Goal: Task Accomplishment & Management: Manage account settings

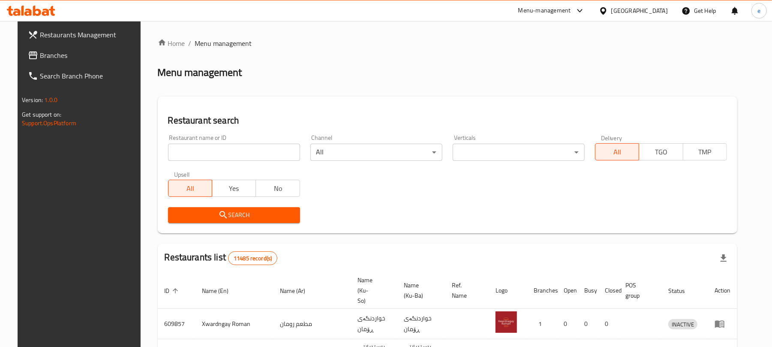
click at [211, 152] on input "search" at bounding box center [234, 152] width 132 height 17
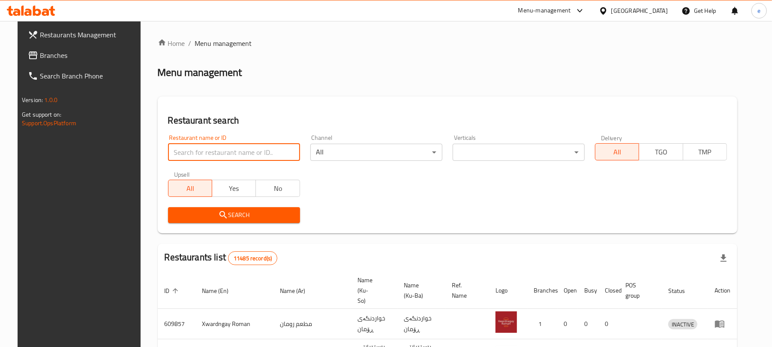
paste input "659493"
type input "659493"
click button "Search" at bounding box center [234, 215] width 132 height 16
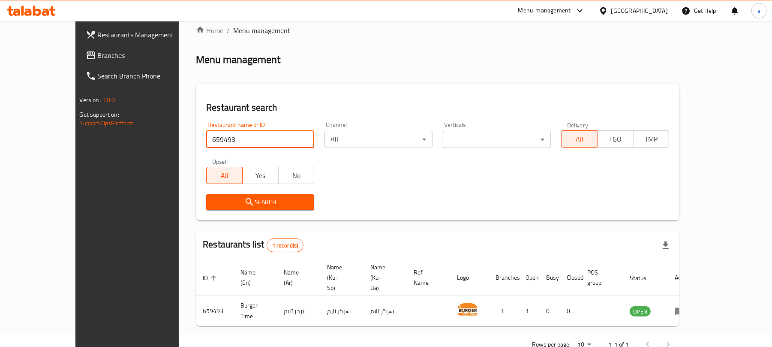
scroll to position [19, 0]
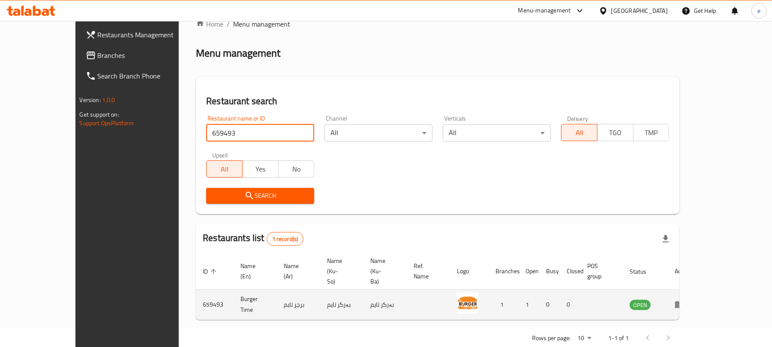
click at [684, 301] on icon "enhanced table" at bounding box center [679, 304] width 9 height 7
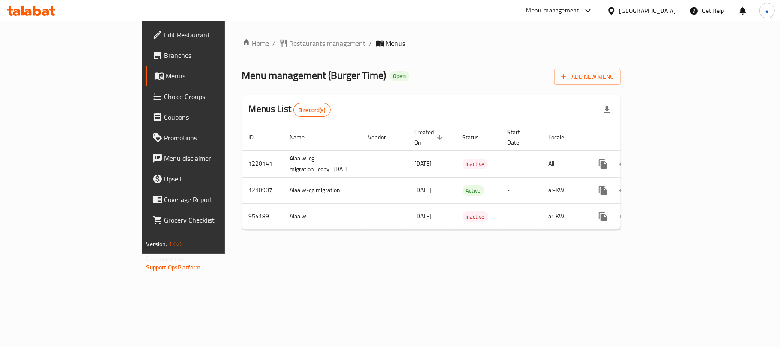
click at [165, 57] on span "Branches" at bounding box center [215, 55] width 101 height 10
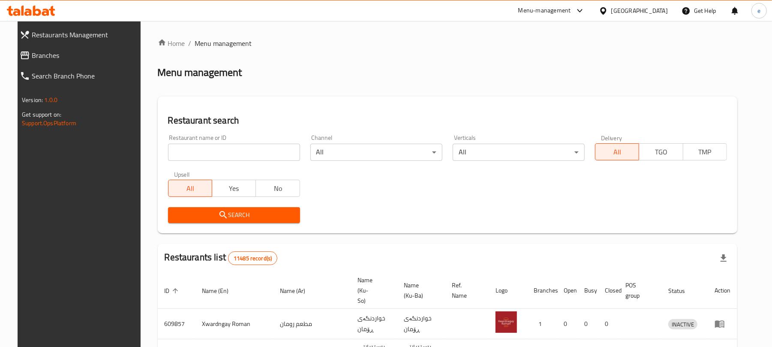
click at [52, 57] on span "Branches" at bounding box center [86, 55] width 108 height 10
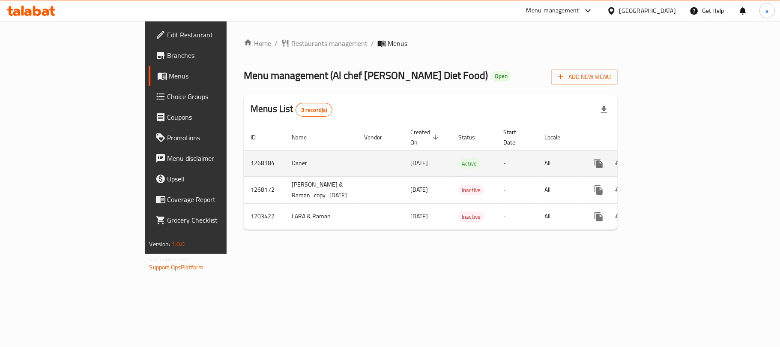
click at [666, 158] on icon "enhanced table" at bounding box center [661, 163] width 10 height 10
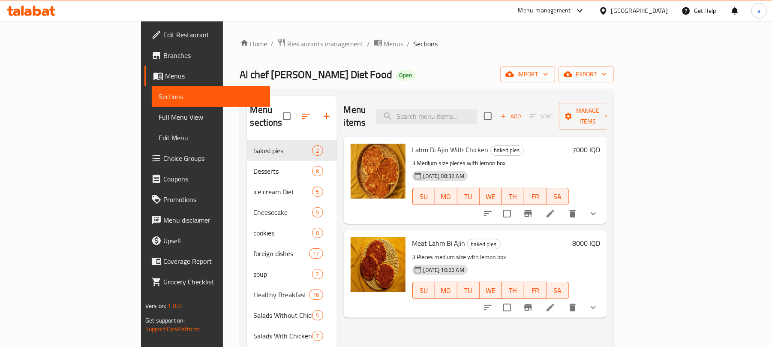
click at [152, 111] on link "Full Menu View" at bounding box center [211, 117] width 118 height 21
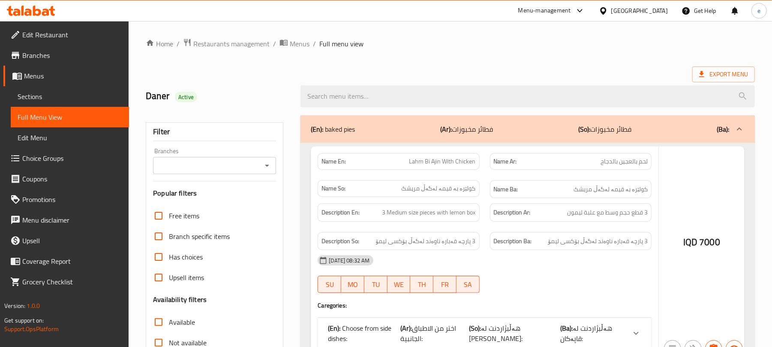
click at [265, 163] on icon "Open" at bounding box center [267, 165] width 10 height 10
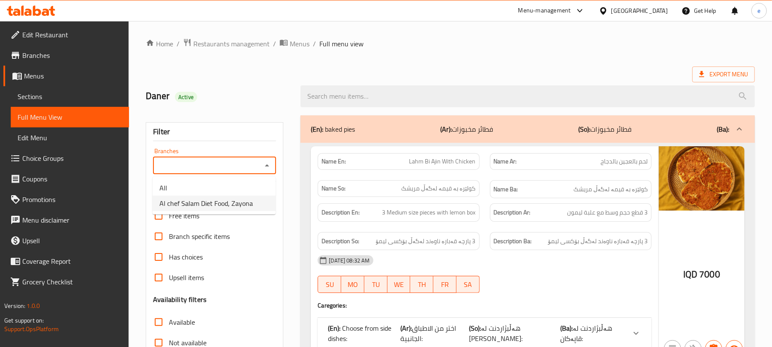
click at [234, 208] on span "Al chef Salam Diet Food, Zayona" at bounding box center [205, 203] width 93 height 10
type input "Al chef Salam Diet Food, Zayona"
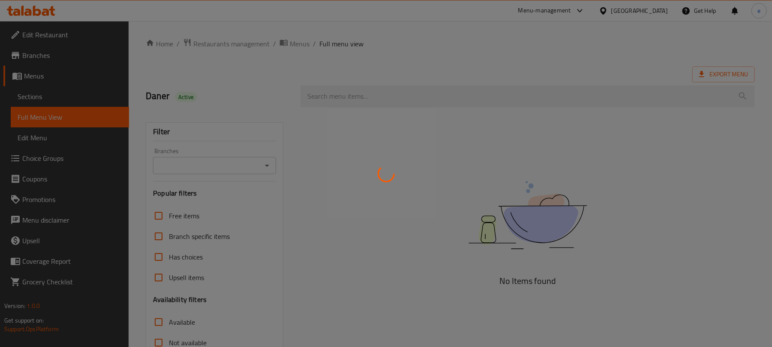
click at [364, 91] on div at bounding box center [386, 173] width 772 height 347
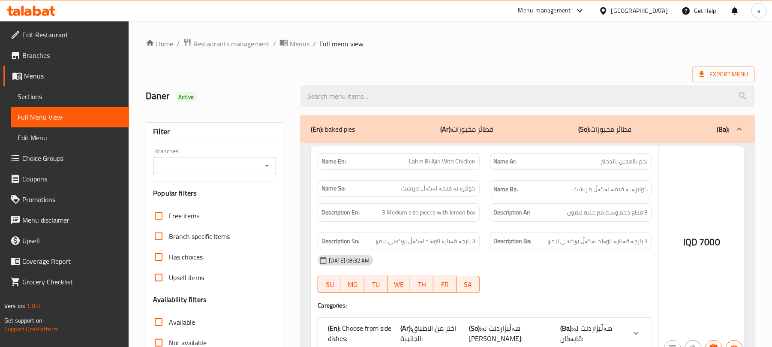
click at [264, 165] on div at bounding box center [386, 173] width 772 height 347
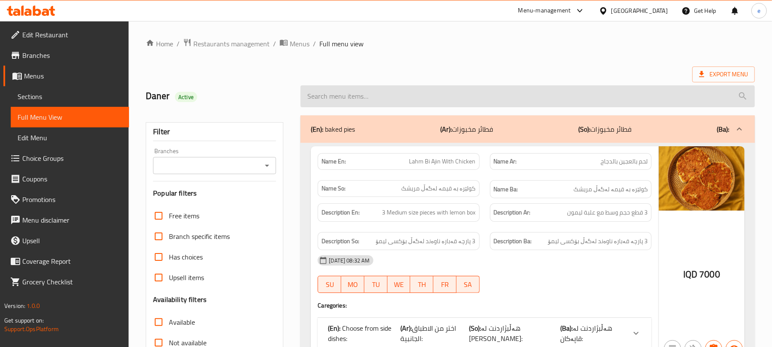
click at [328, 93] on input "search" at bounding box center [527, 96] width 454 height 22
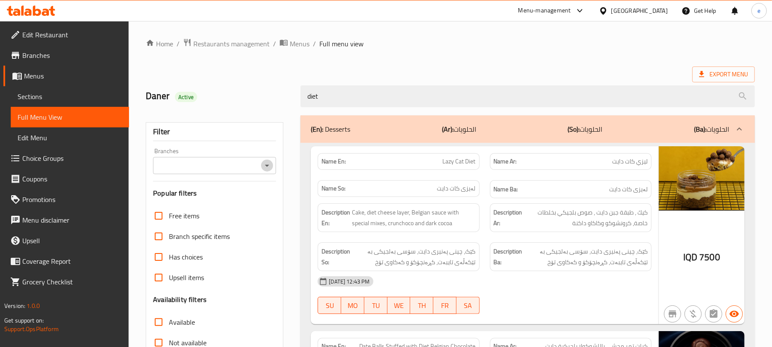
click at [267, 168] on icon "Open" at bounding box center [267, 165] width 10 height 10
type input "diet"
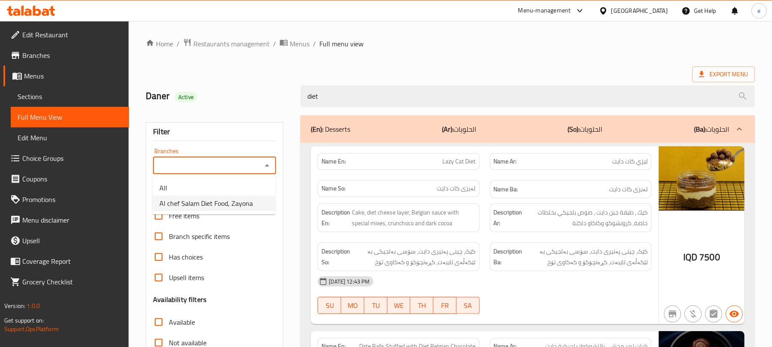
click at [248, 199] on span "Al chef Salam Diet Food, Zayona" at bounding box center [205, 203] width 93 height 10
type input "Al chef Salam Diet Food, Zayona"
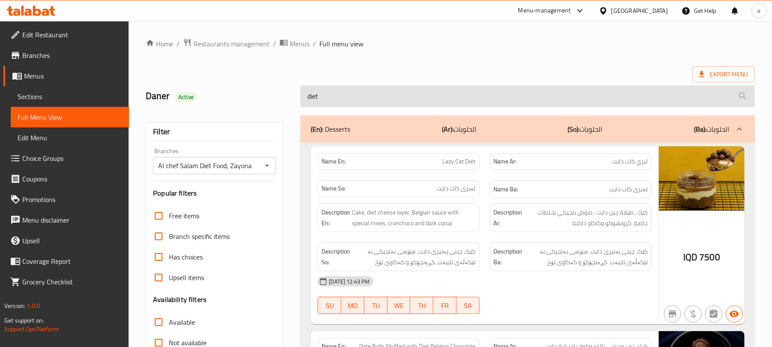
click at [338, 93] on input "diet" at bounding box center [527, 96] width 454 height 22
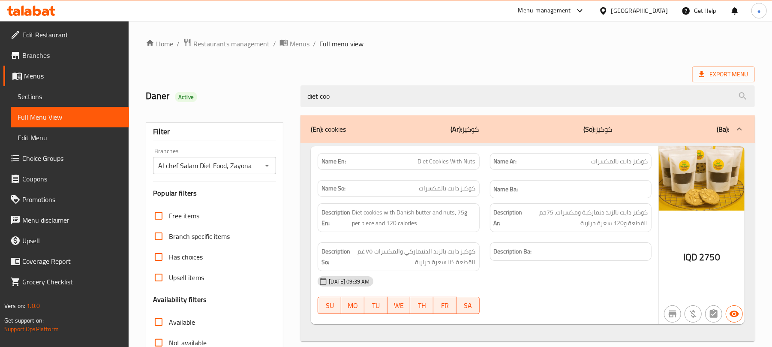
click at [447, 163] on span "Diet Cookies With Nuts" at bounding box center [447, 161] width 58 height 9
copy span "Diet Cookies With Nuts"
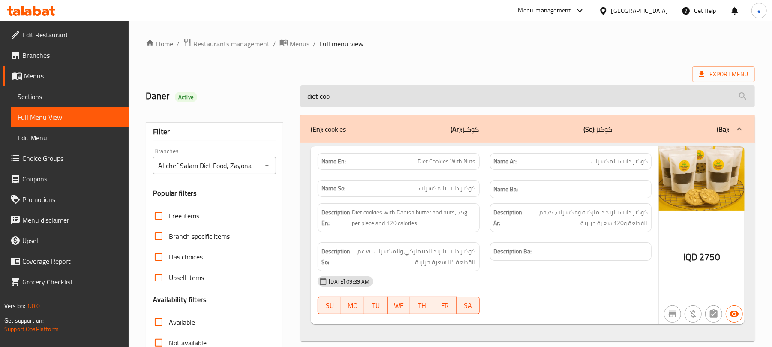
click at [364, 95] on input "diet coo" at bounding box center [527, 96] width 454 height 22
paste input "Diet Cookies With Nuts"
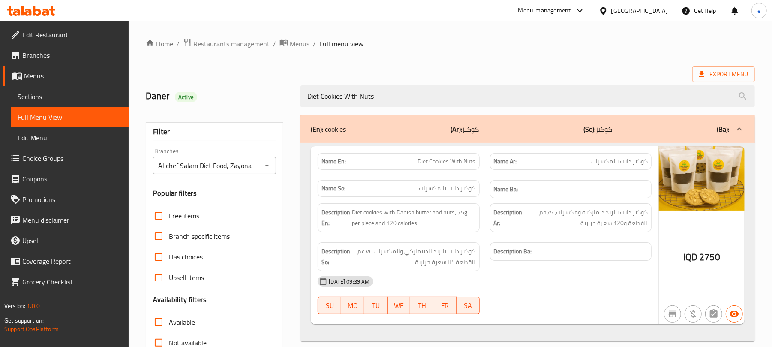
type input "Diet Cookies With Nuts"
click at [268, 167] on icon "Open" at bounding box center [267, 165] width 10 height 10
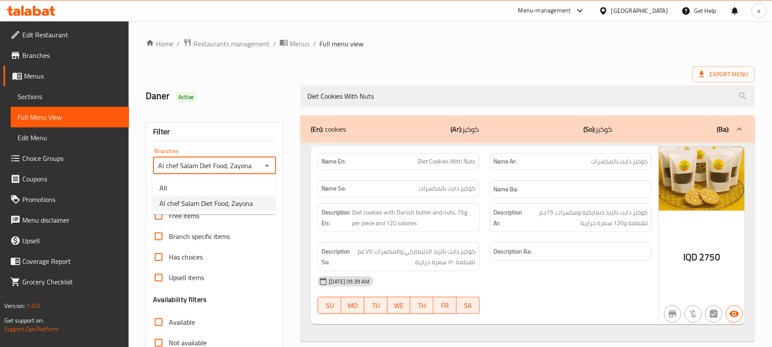
click at [244, 180] on li "All" at bounding box center [214, 187] width 123 height 15
click at [263, 167] on icon "Open" at bounding box center [267, 165] width 10 height 10
click at [242, 202] on span "Al chef Salam Diet Food, Zayona" at bounding box center [205, 203] width 93 height 10
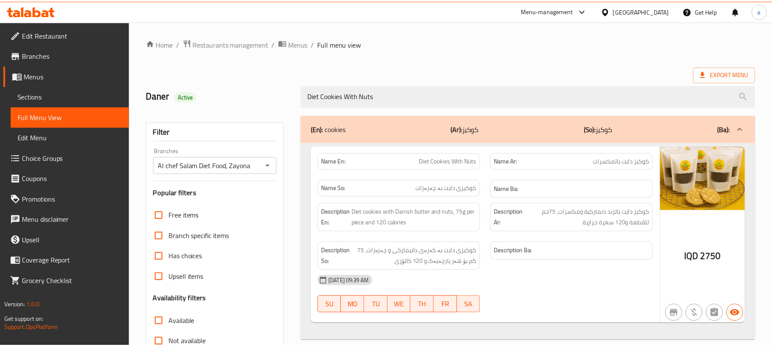
scroll to position [110, 0]
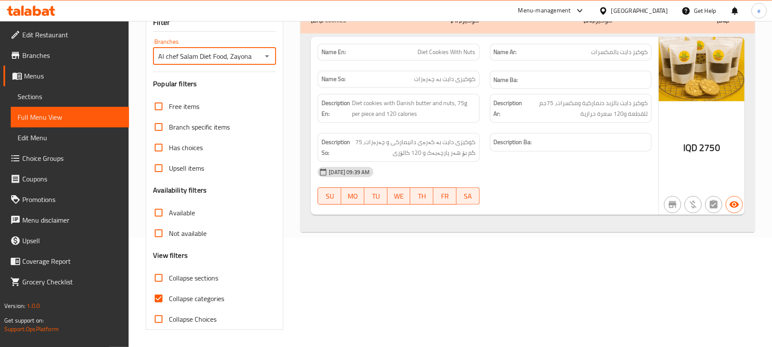
click at [264, 58] on icon "Open" at bounding box center [267, 56] width 10 height 10
click at [240, 79] on li "All" at bounding box center [214, 78] width 123 height 15
click at [263, 57] on icon "Open" at bounding box center [267, 56] width 10 height 10
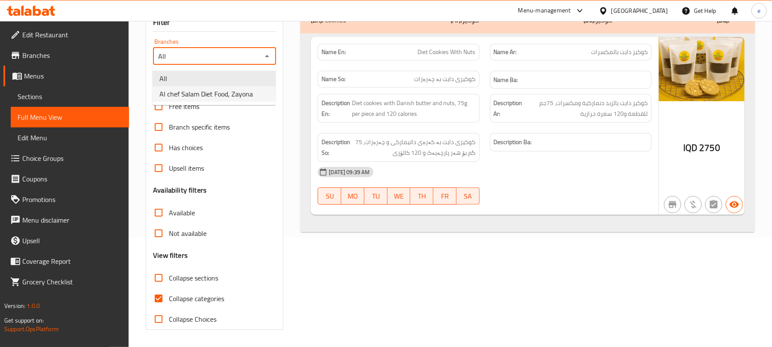
click at [238, 98] on span "Al chef Salam Diet Food, Zayona" at bounding box center [205, 94] width 93 height 10
type input "Al chef Salam Diet Food, Zayona"
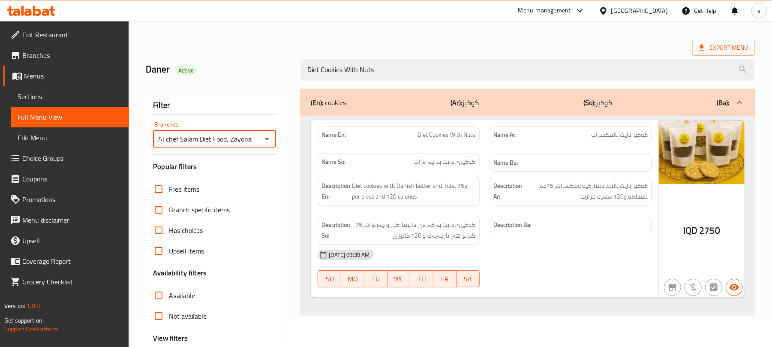
scroll to position [0, 0]
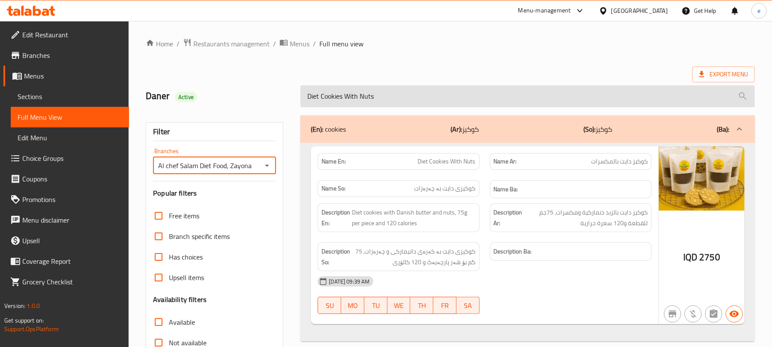
click at [305, 96] on input "Diet Cookies With Nuts" at bounding box center [527, 96] width 454 height 22
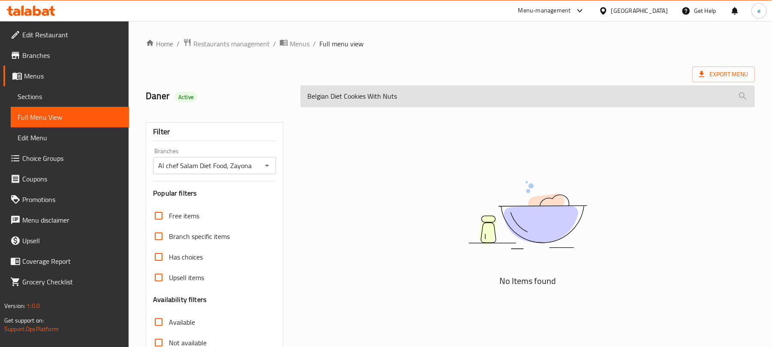
click at [387, 102] on input "Belgian Diet Cookies With Nuts" at bounding box center [527, 96] width 454 height 22
click at [381, 102] on input "Belgian Diet Cookies With" at bounding box center [527, 96] width 454 height 22
click at [376, 101] on input "Belgian Diet Cookies With" at bounding box center [527, 96] width 454 height 22
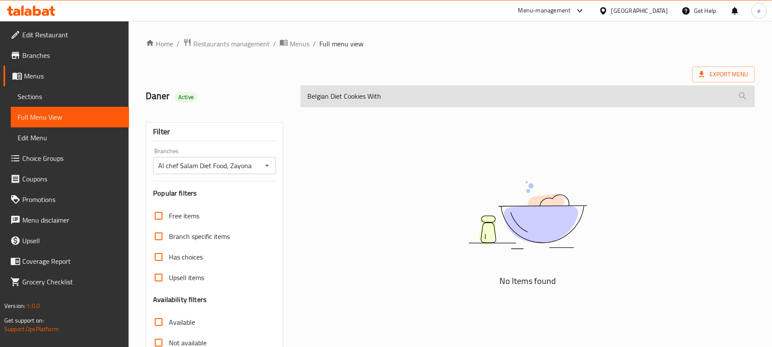
click at [376, 101] on input "Belgian Diet Cookies With" at bounding box center [527, 96] width 454 height 22
click at [362, 102] on input "Belgian Diet Cookies" at bounding box center [527, 96] width 454 height 22
click at [333, 98] on input "Belgian Diet" at bounding box center [527, 96] width 454 height 22
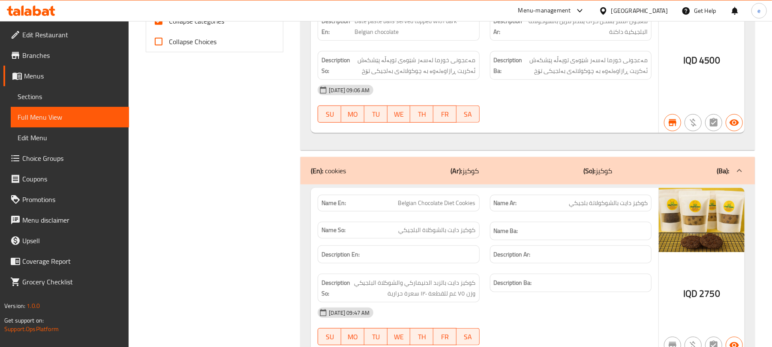
scroll to position [423, 0]
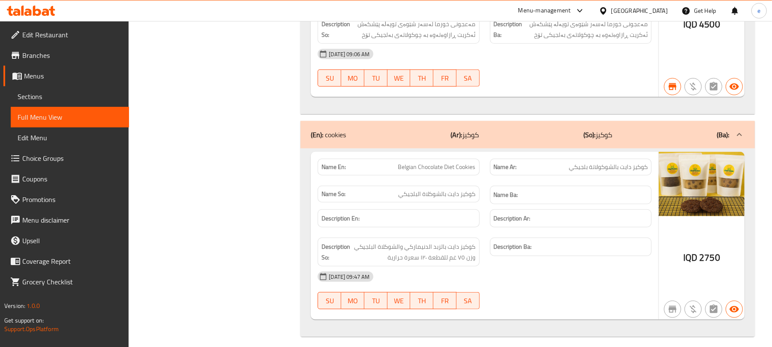
click at [462, 163] on span "Belgian Chocolate Diet Cookies" at bounding box center [437, 166] width 78 height 9
copy span "Belgian Chocolate Diet Cookies"
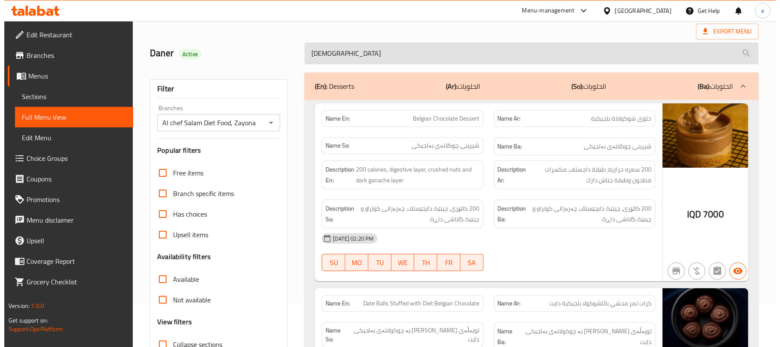
scroll to position [0, 0]
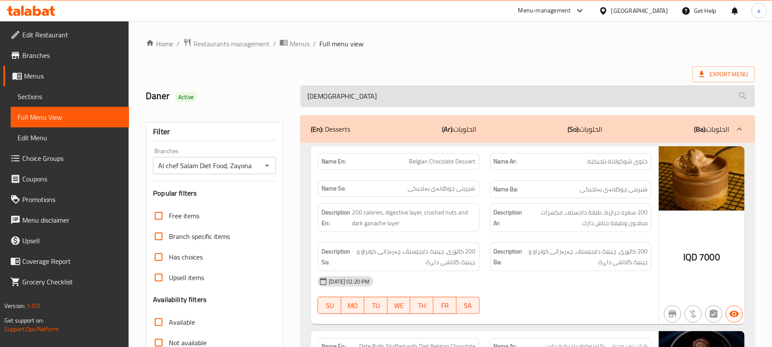
click at [367, 93] on input "Belgian" at bounding box center [527, 96] width 454 height 22
paste input "Chocolate Diet Cookies"
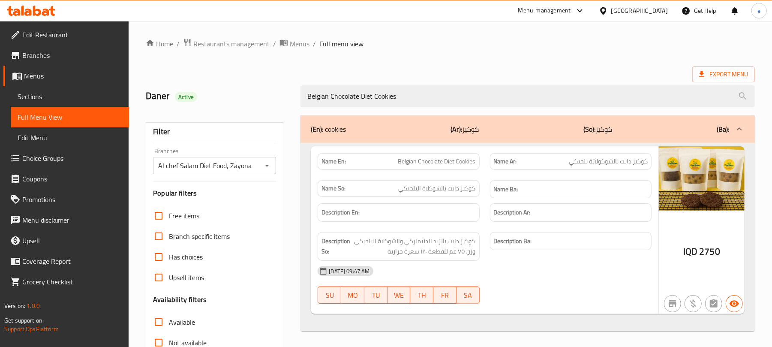
type input "Belgian Chocolate Diet Cookies"
click at [268, 170] on icon "Open" at bounding box center [267, 165] width 10 height 10
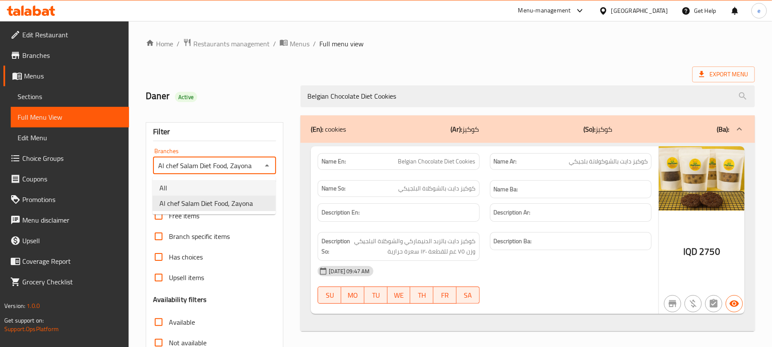
click at [240, 187] on li "All" at bounding box center [214, 187] width 123 height 15
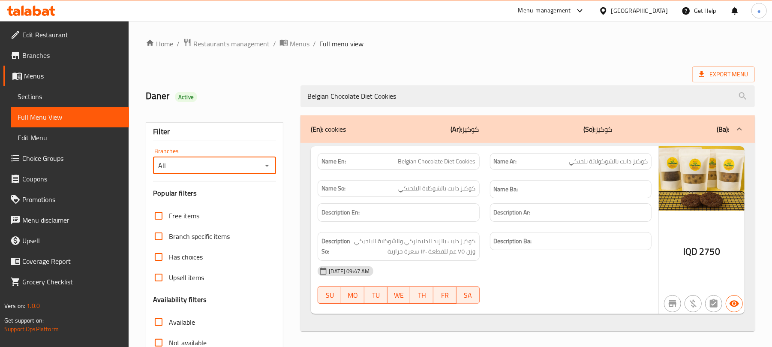
click at [264, 170] on icon "Open" at bounding box center [267, 165] width 10 height 10
click at [244, 204] on span "Al chef Salam Diet Food, Zayona" at bounding box center [205, 203] width 93 height 10
type input "Al chef Salam Diet Food, Zayona"
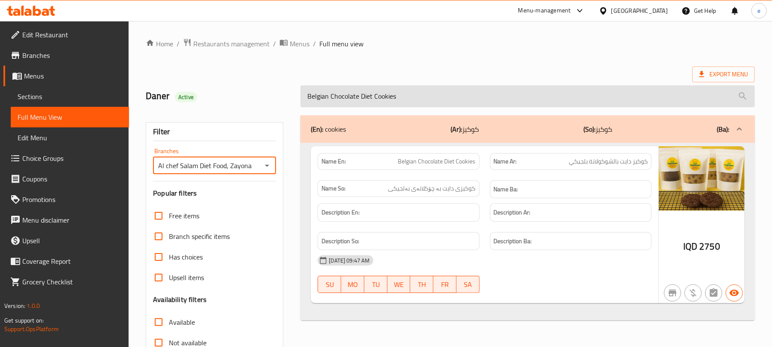
click at [319, 99] on input "Belgian Chocolate Diet Cookies" at bounding box center [527, 96] width 454 height 22
click at [319, 99] on input "Chocolate Diet Cookies" at bounding box center [527, 96] width 454 height 22
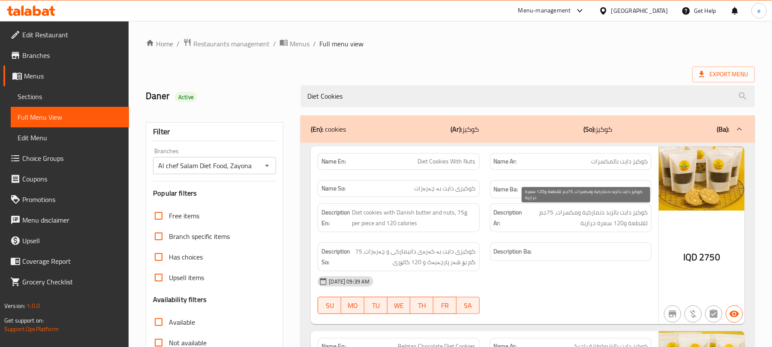
type input "Diet Cookies"
click at [595, 213] on span "كوكيز دايت بالزبد دنماركية ومكسرات، 75جم للقطعة و120 سعرة حرارية" at bounding box center [585, 217] width 123 height 21
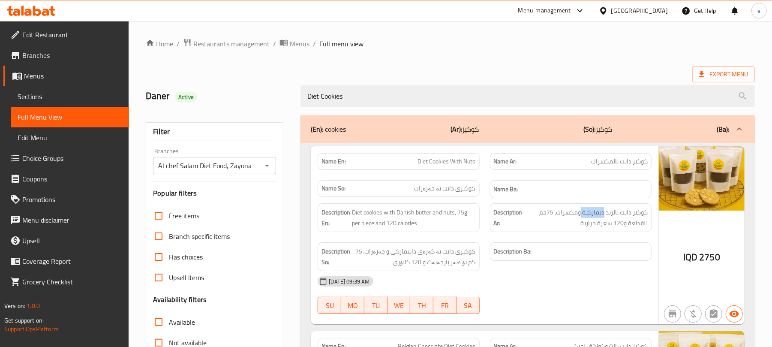
copy span "دنماركية"
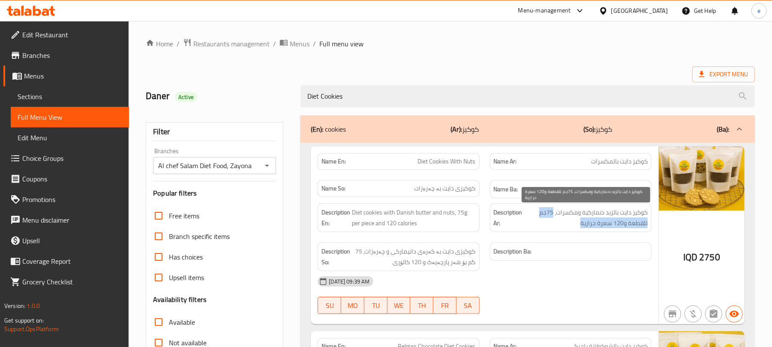
drag, startPoint x: 552, startPoint y: 213, endPoint x: 537, endPoint y: 225, distance: 19.8
click at [537, 225] on span "كوكيز دايت بالزبد دنماركية ومكسرات، 75جم للقطعة و120 سعرة حرارية" at bounding box center [585, 217] width 123 height 21
copy span "75جم للقطعة و120 سعرة حرارية"
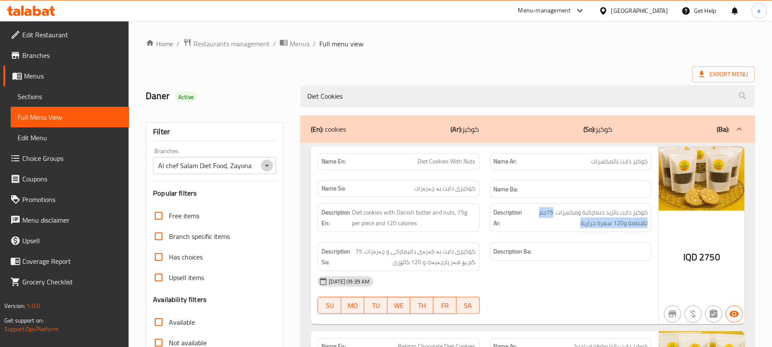
click at [268, 169] on icon "Open" at bounding box center [267, 165] width 10 height 10
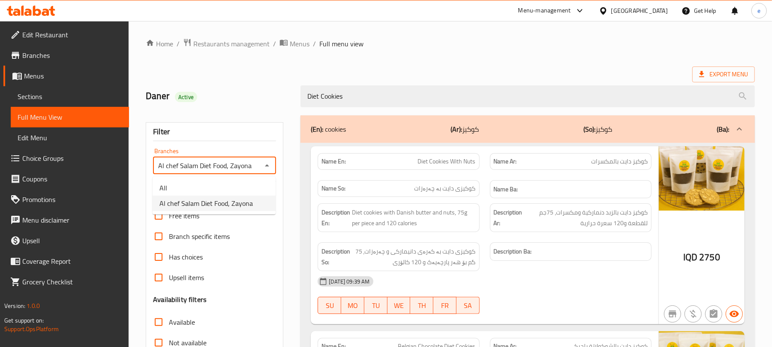
click at [225, 196] on li "Al chef Salam Diet Food, Zayona" at bounding box center [214, 202] width 123 height 15
click at [266, 170] on icon "Open" at bounding box center [267, 165] width 10 height 10
click at [208, 187] on li "All" at bounding box center [214, 187] width 123 height 15
click at [268, 168] on icon "Open" at bounding box center [267, 165] width 10 height 10
click at [237, 199] on span "Al chef Salam Diet Food, Zayona" at bounding box center [205, 203] width 93 height 10
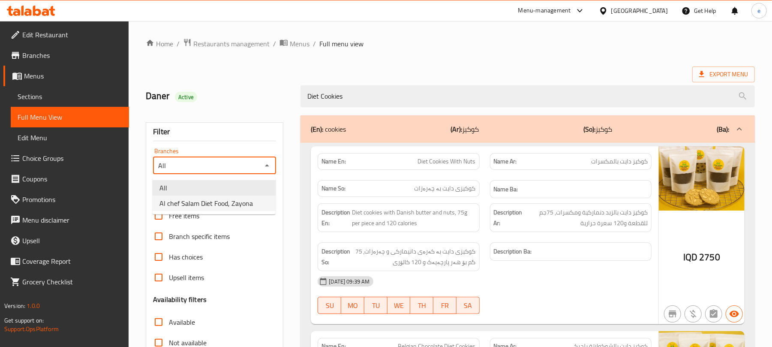
type input "Al chef Salam Diet Food, Zayona"
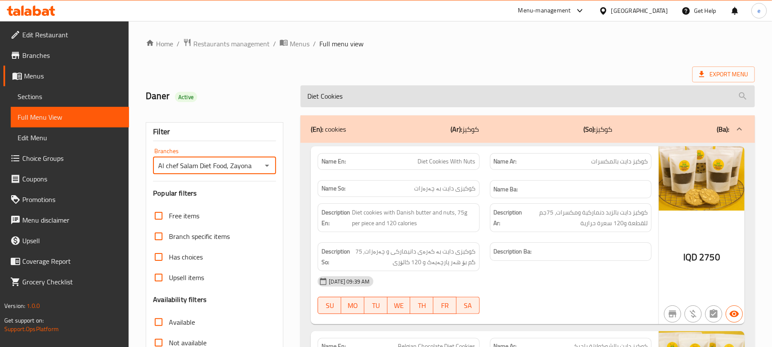
click at [348, 97] on input "Diet Cookies" at bounding box center [527, 96] width 454 height 22
click at [309, 99] on input "Diet Cookies" at bounding box center [527, 96] width 454 height 22
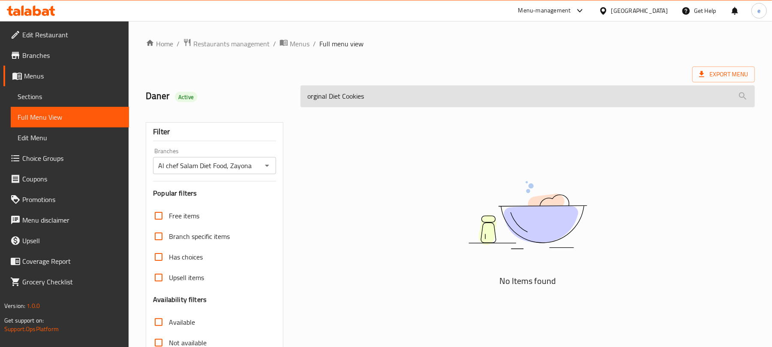
click at [322, 100] on input "orginal Diet Cookies" at bounding box center [527, 96] width 454 height 22
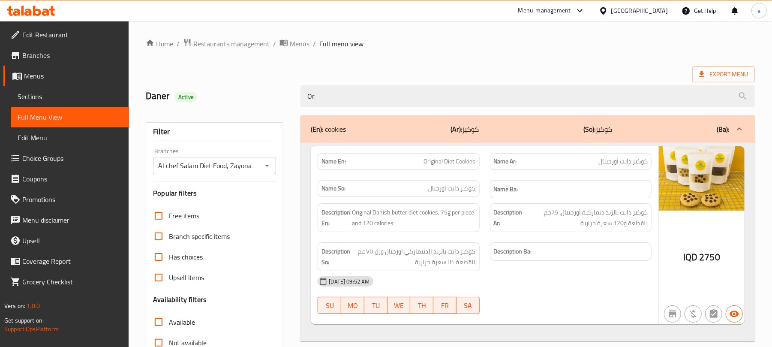
click at [450, 162] on span "Original Diet Cookies" at bounding box center [450, 161] width 52 height 9
copy span "Original Diet Cookies"
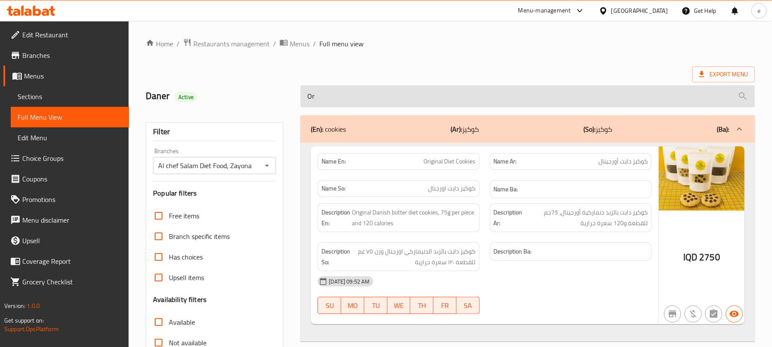
click at [348, 94] on input "Or" at bounding box center [527, 96] width 454 height 22
paste input "iginal Diet Cookies"
click at [321, 98] on input "Original Diet Cookies" at bounding box center [527, 96] width 454 height 22
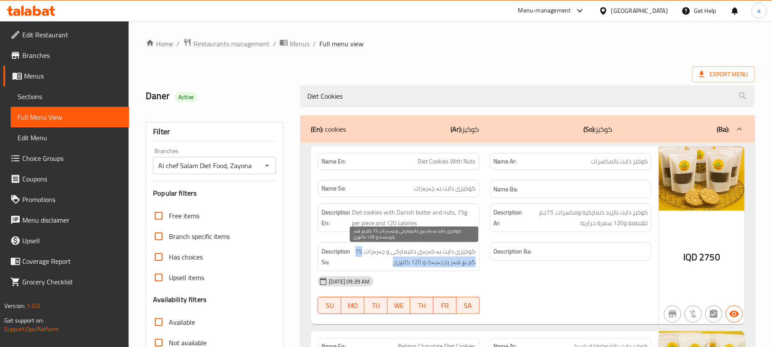
drag, startPoint x: 368, startPoint y: 254, endPoint x: 372, endPoint y: 268, distance: 14.4
click at [372, 267] on span "کوکیزی دایت بە کەرەی دانیمارکی و چەرەزات، 75 گم بۆ هەر پارچەیەک و 120 کالۆری" at bounding box center [413, 256] width 123 height 21
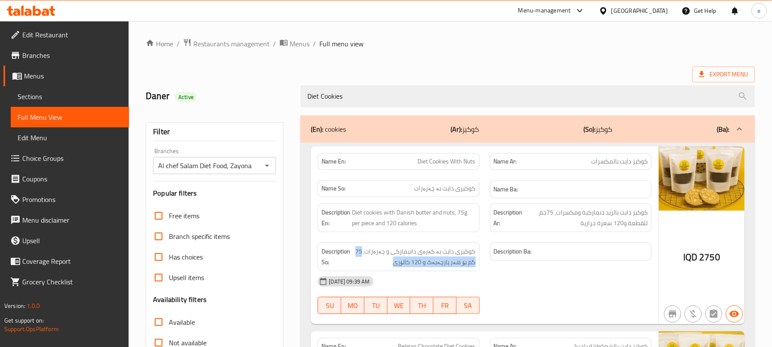
copy span "75 گم بۆ هەر پارچەیەک و 120 کالۆری"
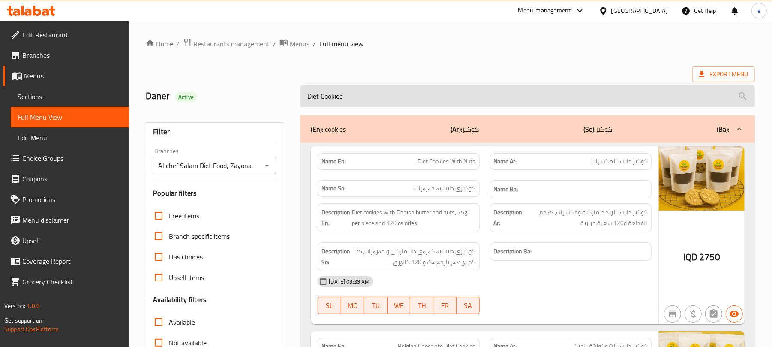
click at [333, 93] on input "Diet Cookies" at bounding box center [527, 96] width 454 height 22
paste input "Original"
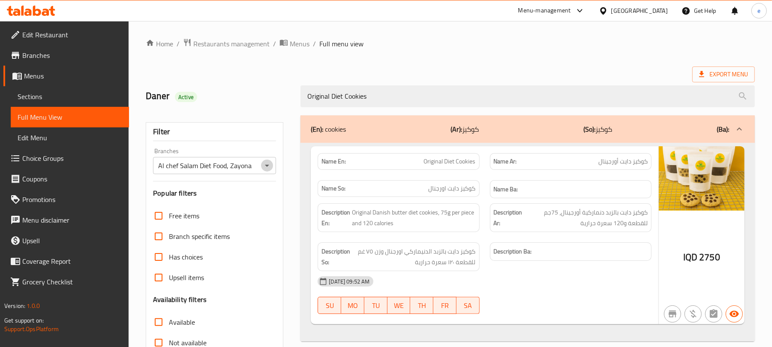
click at [264, 164] on icon "Open" at bounding box center [267, 165] width 10 height 10
type input "Original Diet Cookies"
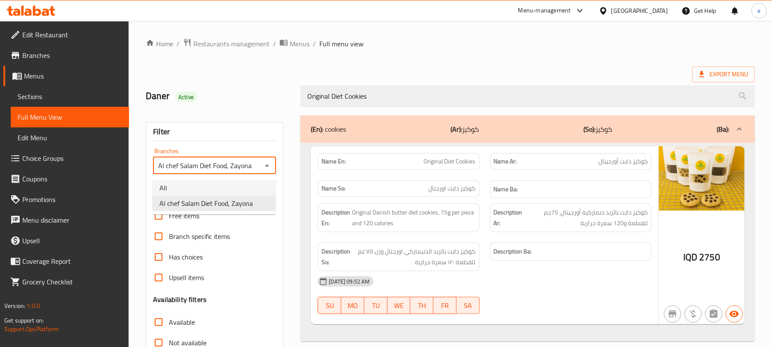
click at [230, 188] on li "All" at bounding box center [214, 187] width 123 height 15
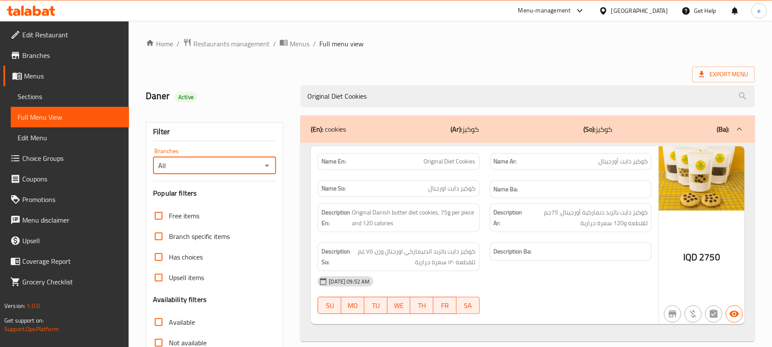
click at [273, 167] on div "All Branches" at bounding box center [214, 165] width 123 height 17
click at [263, 167] on icon "Open" at bounding box center [267, 165] width 10 height 10
click at [242, 201] on span "Al chef Salam Diet Food, Zayona" at bounding box center [205, 203] width 93 height 10
type input "Al chef Salam Diet Food, Zayona"
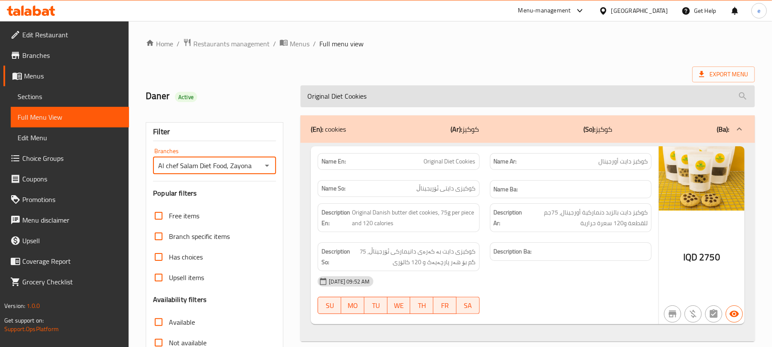
click at [311, 96] on input "Original Diet Cookies" at bounding box center [527, 96] width 454 height 22
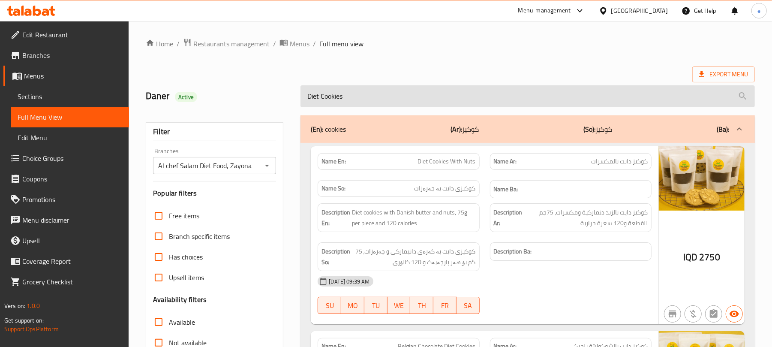
click at [339, 101] on input "Diet Cookies" at bounding box center [527, 96] width 454 height 22
paste input "Original"
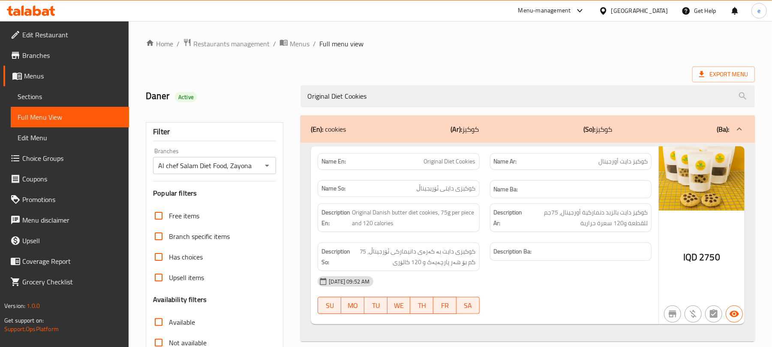
type input "Original Diet Cookies"
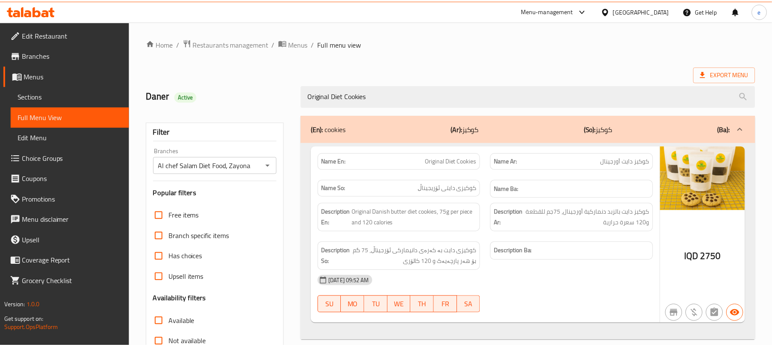
scroll to position [110, 0]
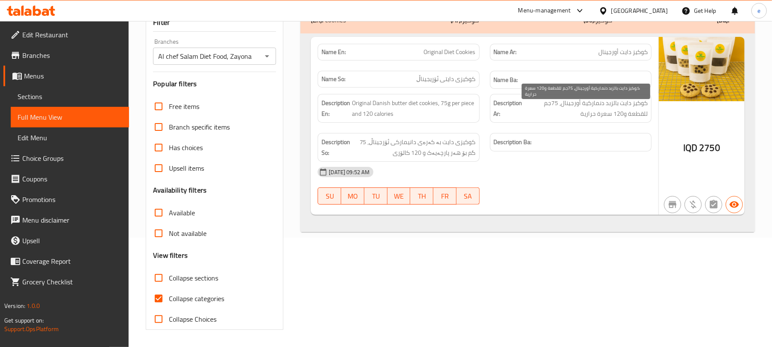
click at [592, 103] on span "كوكيز دايت بالزبد دنماركية أورجينال، 75جم للقطعة و120 سعرة حرارية" at bounding box center [585, 108] width 123 height 21
copy span "دنماركية"
click at [527, 144] on strong "Description Ba:" at bounding box center [513, 142] width 38 height 11
drag, startPoint x: 559, startPoint y: 103, endPoint x: 531, endPoint y: 114, distance: 30.5
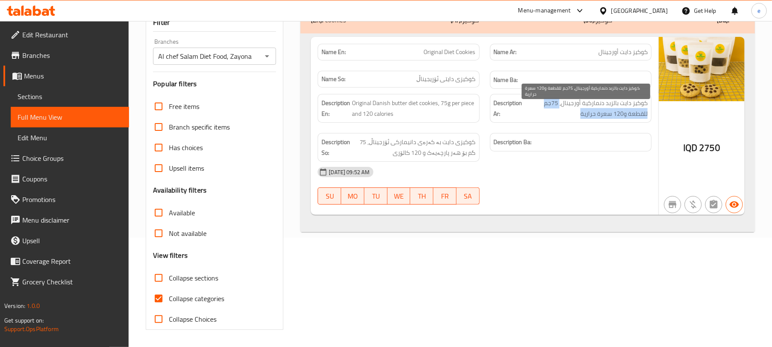
click at [531, 114] on span "كوكيز دايت بالزبد دنماركية أورجينال، 75جم للقطعة و120 سعرة حرارية" at bounding box center [585, 108] width 123 height 21
copy span "75جم للقطعة و120 سعرة حرارية"
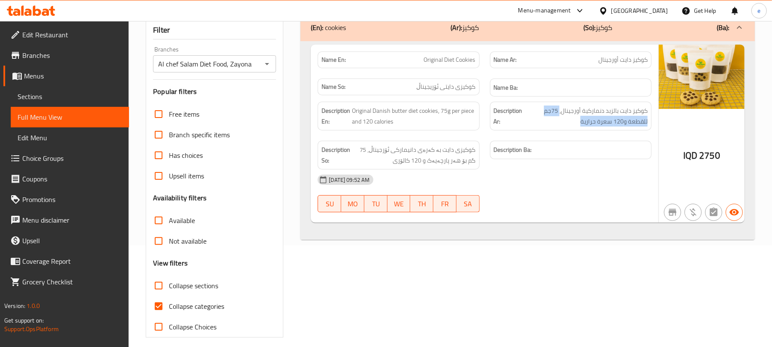
scroll to position [0, 0]
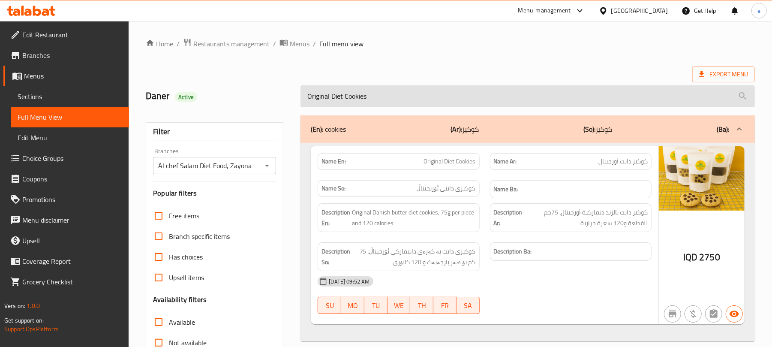
click at [363, 96] on input "Original Diet Cookies" at bounding box center [527, 96] width 454 height 22
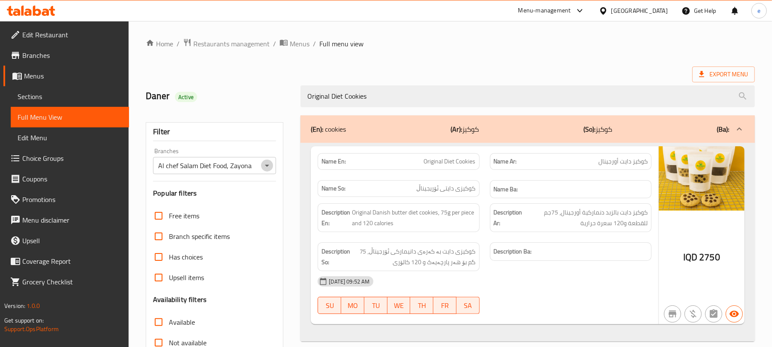
click at [266, 163] on icon "Open" at bounding box center [267, 165] width 10 height 10
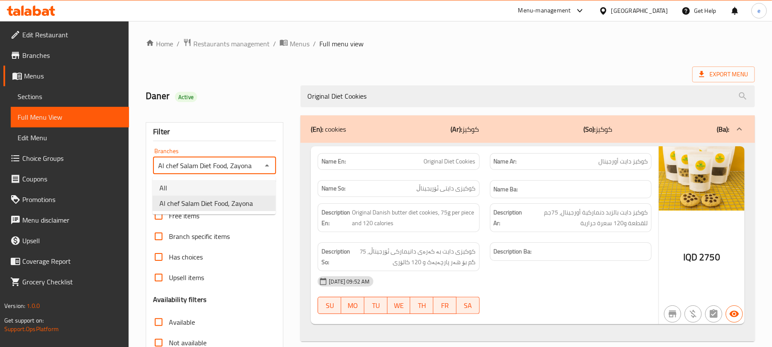
click at [215, 191] on li "All" at bounding box center [214, 187] width 123 height 15
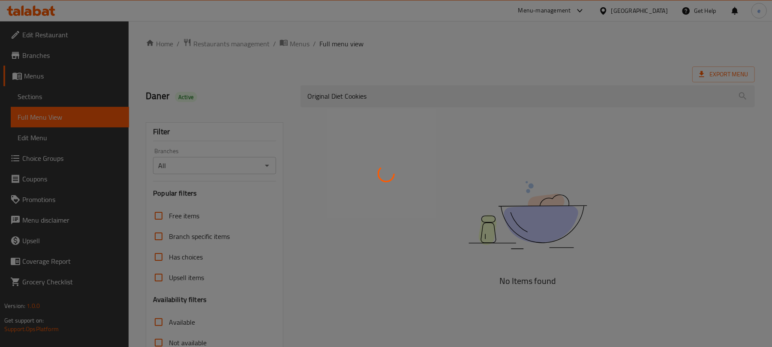
click at [263, 165] on div at bounding box center [386, 173] width 772 height 347
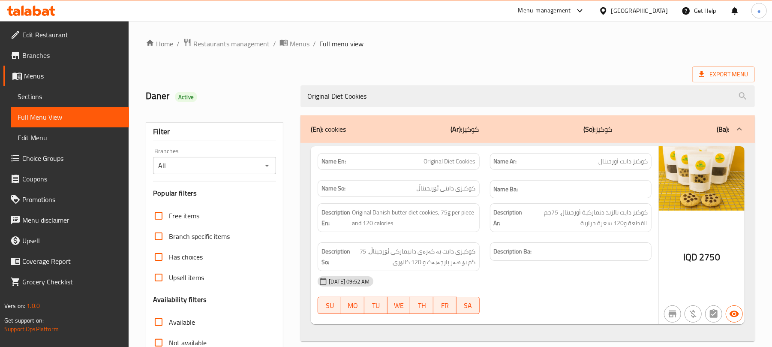
click at [268, 164] on icon "Open" at bounding box center [267, 165] width 10 height 10
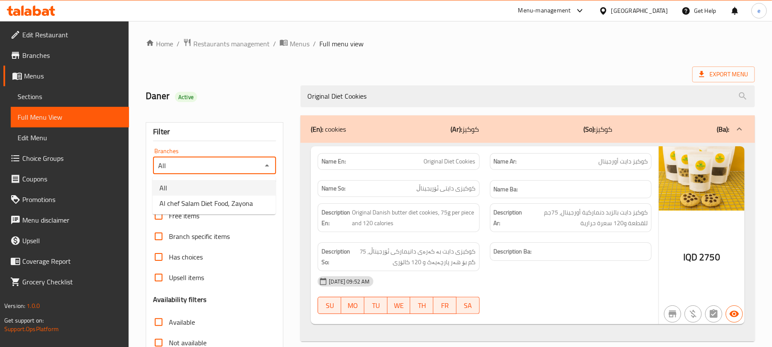
click at [243, 193] on li "All" at bounding box center [214, 187] width 123 height 15
click at [268, 164] on icon "Open" at bounding box center [267, 165] width 10 height 10
click at [249, 205] on span "Al chef Salam Diet Food, Zayona" at bounding box center [205, 203] width 93 height 10
type input "Al chef Salam Diet Food, Zayona"
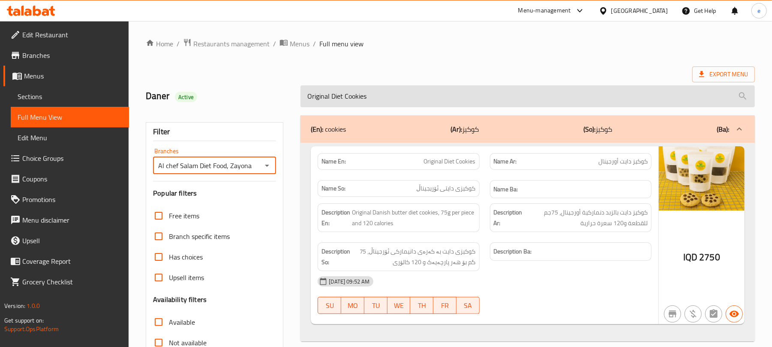
click at [340, 100] on input "Original Diet Cookies" at bounding box center [527, 96] width 454 height 22
paste input "Brown"
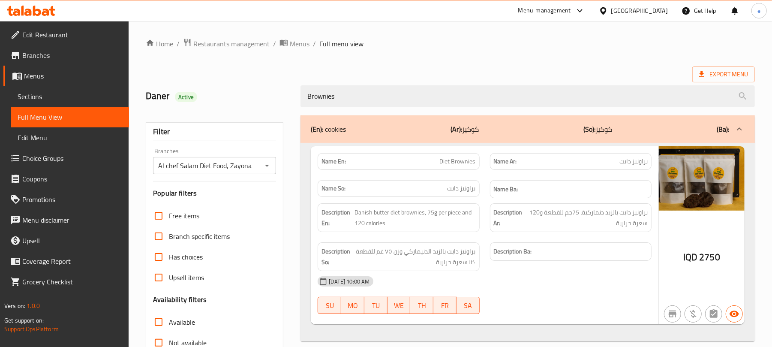
click at [461, 166] on span "Diet Brownies" at bounding box center [458, 161] width 36 height 9
copy span "Diet Brownies"
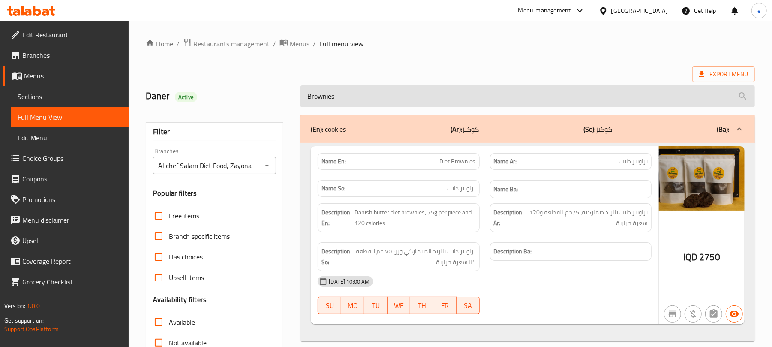
click at [374, 100] on input "Brownies" at bounding box center [527, 96] width 454 height 22
paste input "Diet"
click at [338, 96] on input "Diet Brownies" at bounding box center [527, 96] width 454 height 22
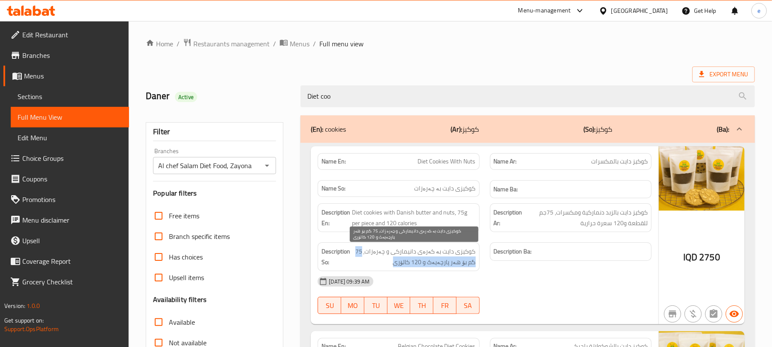
drag, startPoint x: 367, startPoint y: 255, endPoint x: 352, endPoint y: 268, distance: 20.4
click at [352, 267] on span "کوکیزی دایت بە کەرەی دانیمارکی و چەرەزات، 75 گم بۆ هەر پارچەیەک و 120 کالۆری" at bounding box center [413, 256] width 123 height 21
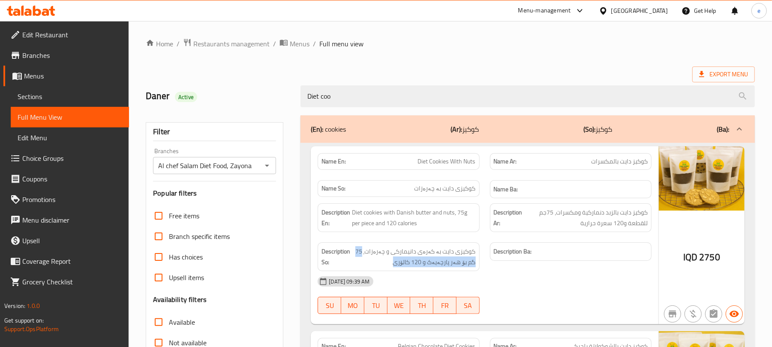
copy span "75 گم بۆ هەر پارچەیەک و 120 کالۆری"
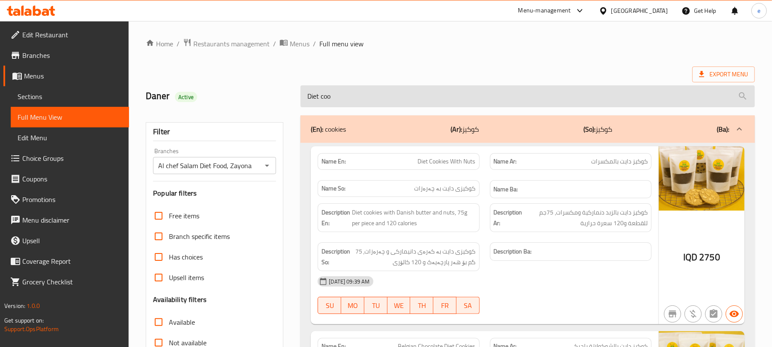
click at [326, 98] on input "Diet coo" at bounding box center [527, 96] width 454 height 22
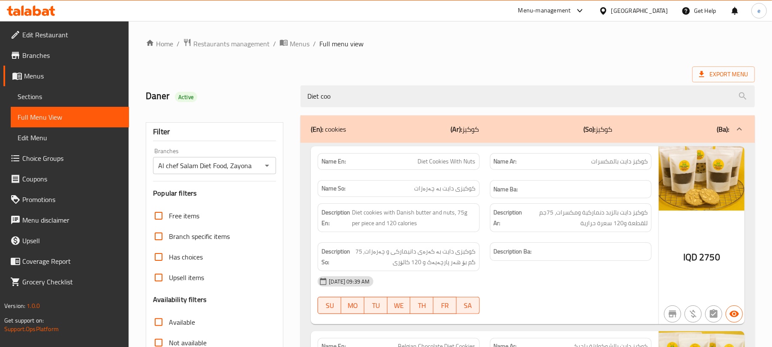
paste input "Brownies"
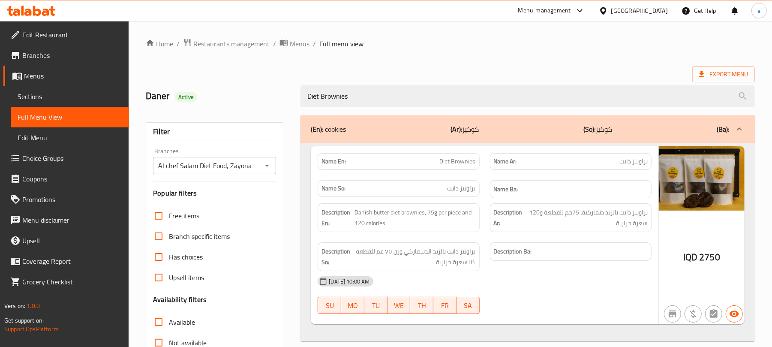
click at [269, 165] on icon "Open" at bounding box center [267, 165] width 10 height 10
type input "Diet Brownies"
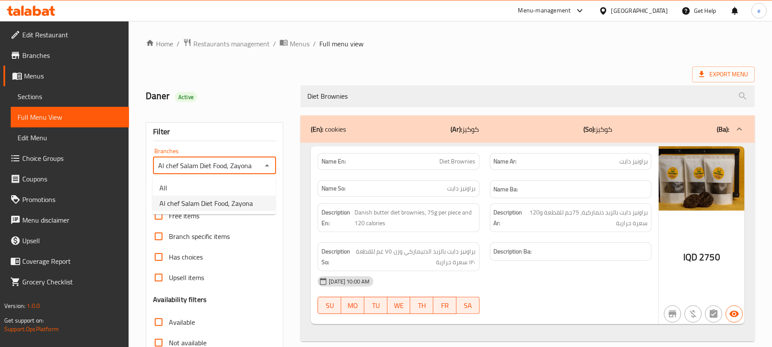
click at [232, 182] on li "All" at bounding box center [214, 187] width 123 height 15
click at [265, 166] on icon "Open" at bounding box center [267, 165] width 10 height 10
click at [237, 195] on li "All" at bounding box center [214, 187] width 123 height 15
click at [267, 164] on icon "Open" at bounding box center [267, 165] width 10 height 10
click at [246, 206] on span "Al chef Salam Diet Food, Zayona" at bounding box center [205, 203] width 93 height 10
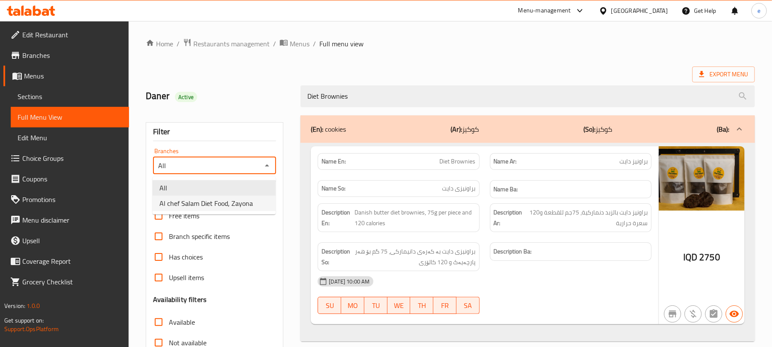
type input "Al chef Salam Diet Food, Zayona"
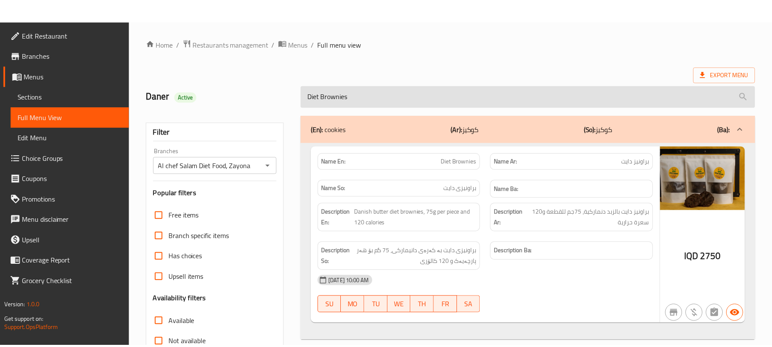
scroll to position [110, 0]
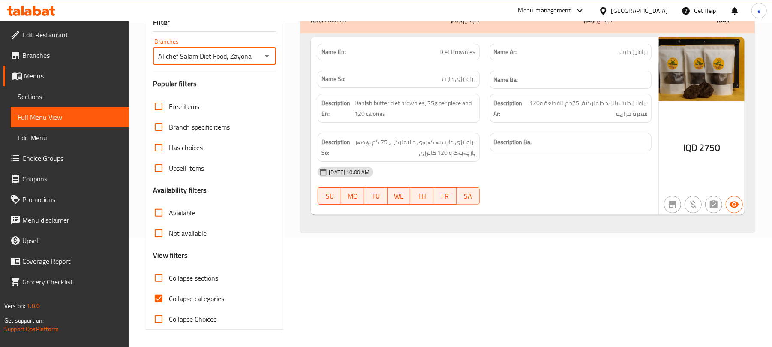
click at [40, 10] on icon at bounding box center [37, 11] width 8 height 10
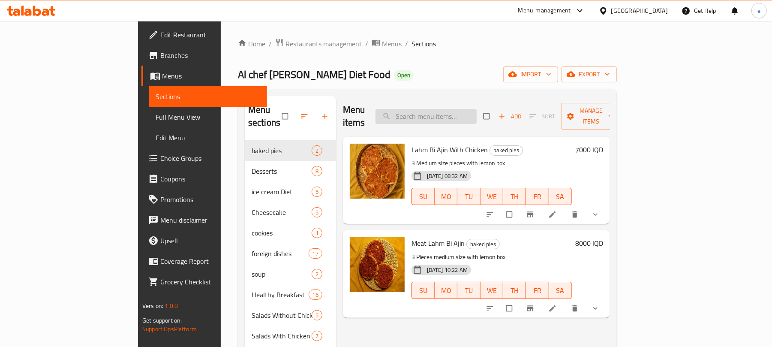
click at [473, 111] on input "search" at bounding box center [425, 116] width 101 height 15
paste input "Diet Cookies With Nuts"
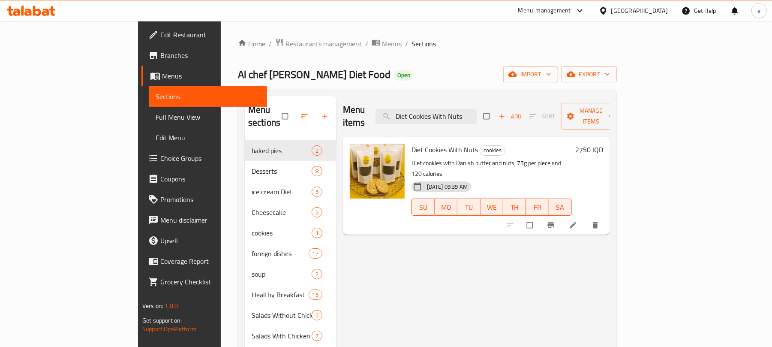
type input "Diet Cookies With Nuts"
click at [586, 218] on li at bounding box center [574, 225] width 24 height 14
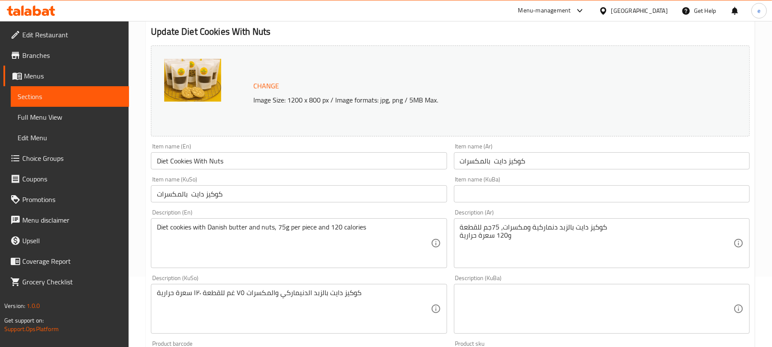
scroll to position [114, 0]
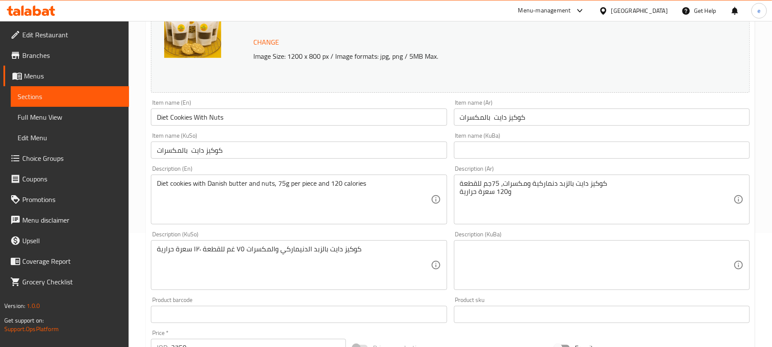
click at [332, 155] on input "كوكيز دايت بالمكسرات" at bounding box center [299, 149] width 296 height 17
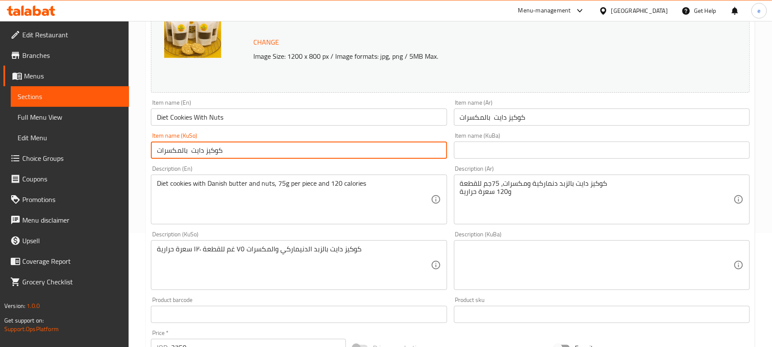
click at [332, 155] on input "كوكيز دايت بالمكسرات" at bounding box center [299, 149] width 296 height 17
type input "کوکیزی دایت بە چەرەزات"
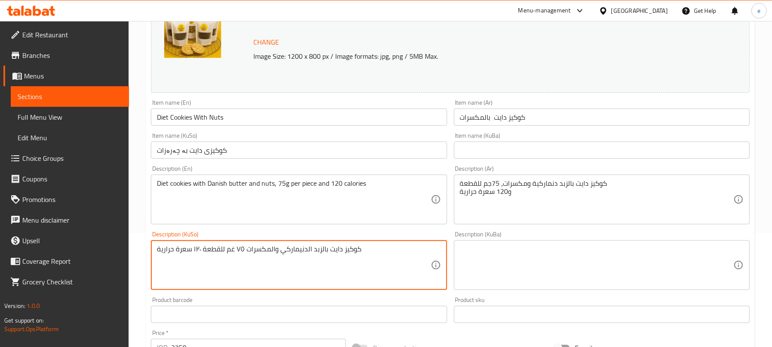
click at [376, 257] on textarea "كوكيز دايت بالزبد الدنيماركي والمكسرات ٧٥ غم للقطعة ١٢٠ سعرة حرارية" at bounding box center [293, 265] width 273 height 41
click at [221, 247] on textarea "کوکیزی دایت بە کەرەی دانیمارکی و چەرەزات، 75 گم بۆ هەر پارچەیەک و 120 کالۆری" at bounding box center [293, 265] width 273 height 41
type textarea "کوکیزی دایت بە کەرەی دانیمارکی و چەرەزات، 75 گم بۆ هەر پارچەیەک و 120 کالۆری"
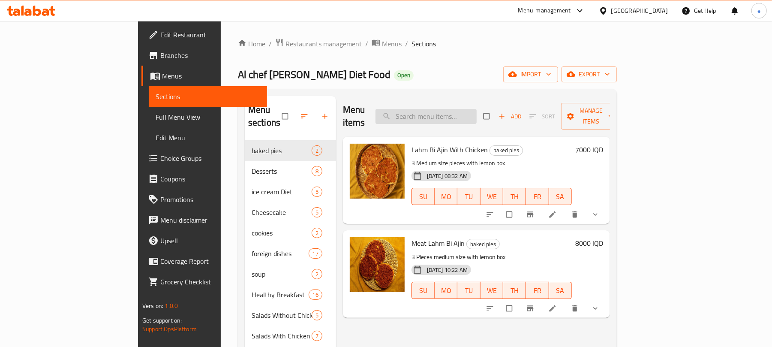
click at [468, 109] on input "search" at bounding box center [425, 116] width 101 height 15
paste input "Belgian Chocolate Diet Cookies"
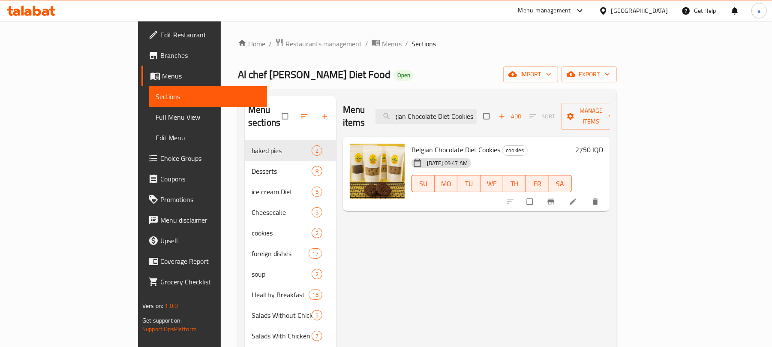
type input "Belgian Chocolate Diet Cookies"
click at [577, 197] on icon at bounding box center [573, 201] width 9 height 9
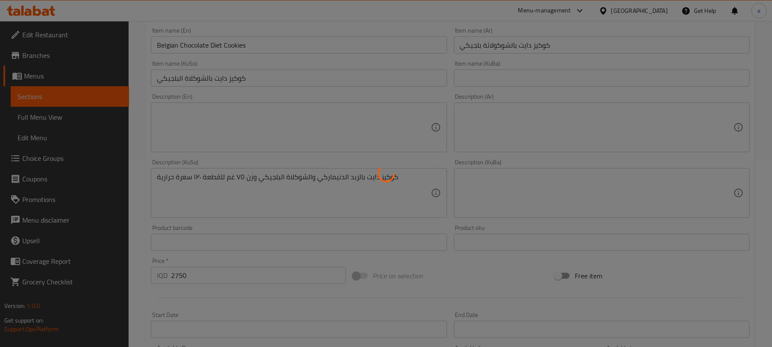
scroll to position [228, 0]
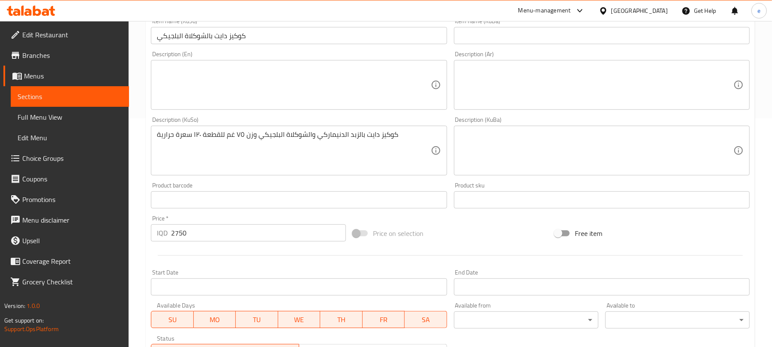
click at [319, 141] on div "Home / Restaurants management / Menus / Sections / item / update cookies sectio…" at bounding box center [450, 140] width 609 height 661
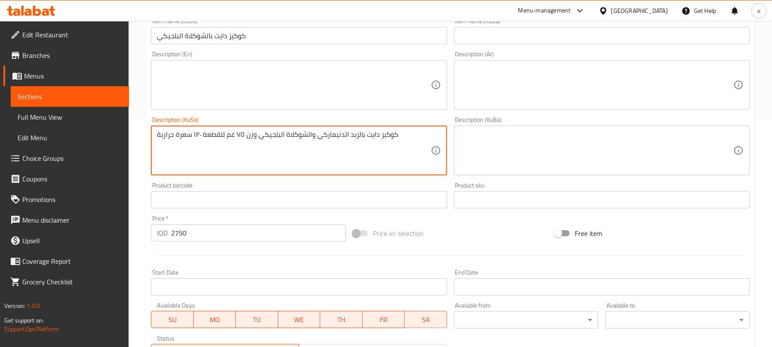
click at [339, 141] on textarea "كوكيز دايت بالزبد الدنيماركي والشوكلاة البلجيكي وزن ٧٥ غم للقطعة ١٢٠ سعرة حرارية" at bounding box center [293, 150] width 273 height 41
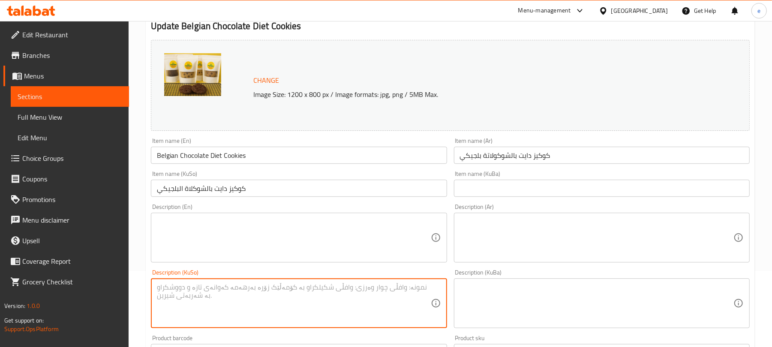
scroll to position [114, 0]
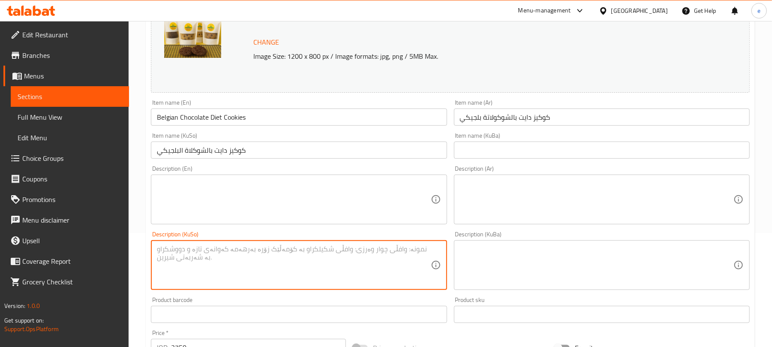
click at [272, 156] on input "كوكيز دايت بالشوكلاة البلجيكي" at bounding box center [299, 149] width 296 height 17
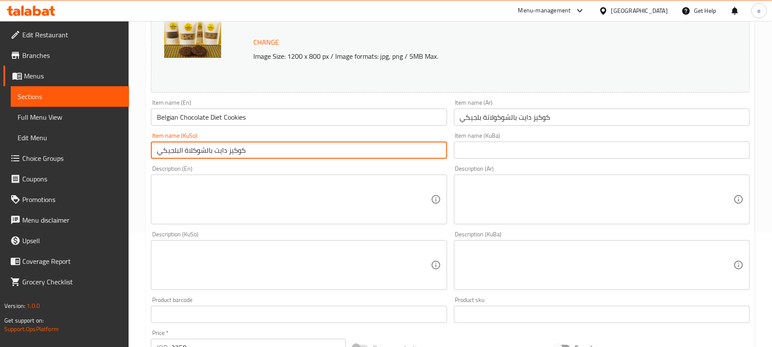
click at [272, 156] on input "كوكيز دايت بالشوكلاة البلجيكي" at bounding box center [299, 149] width 296 height 17
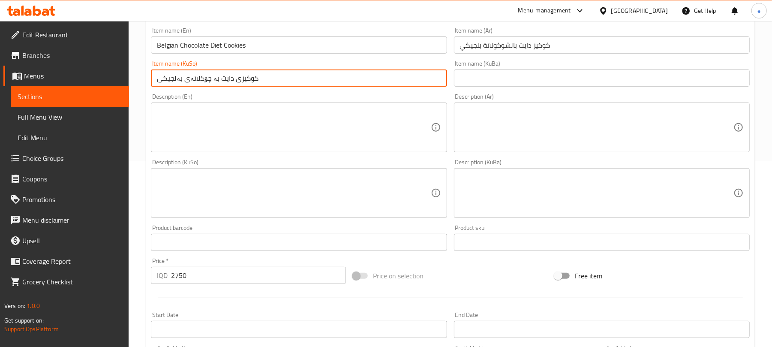
scroll to position [369, 0]
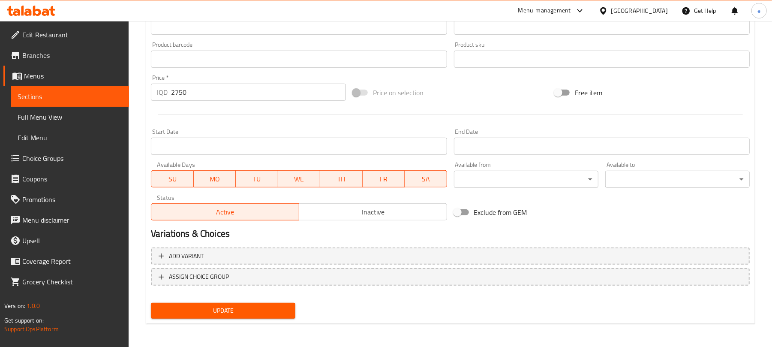
type input "کوکیزی دایت بە چۆکلاتەی بەلجیکی"
click at [249, 303] on button "Update" at bounding box center [223, 311] width 144 height 16
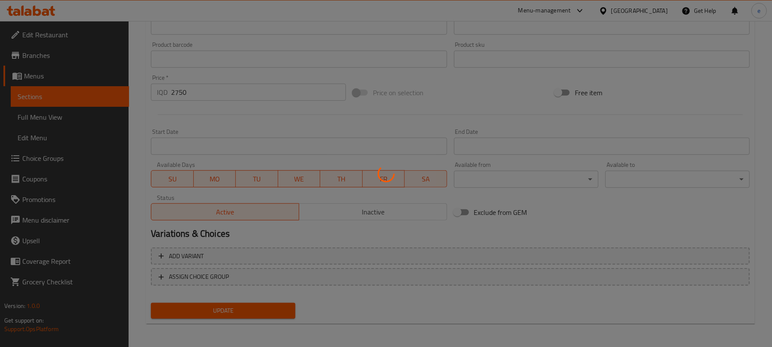
click at [247, 303] on div at bounding box center [386, 173] width 772 height 347
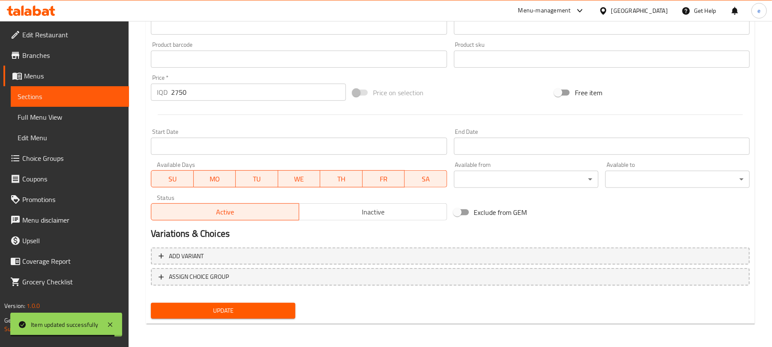
click at [76, 93] on span "Sections" at bounding box center [70, 96] width 105 height 10
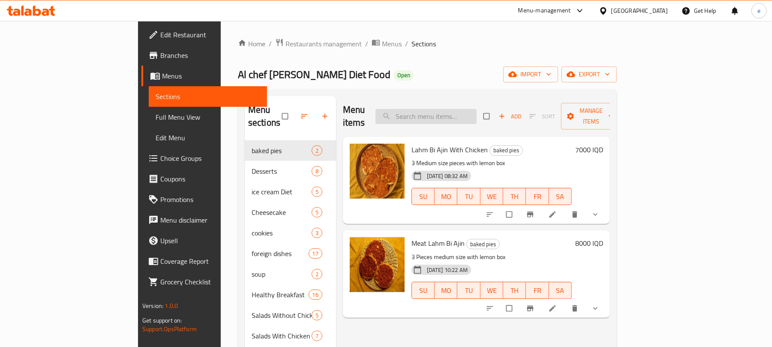
click at [462, 109] on input "search" at bounding box center [425, 116] width 101 height 15
paste input "Original Diet Cookies"
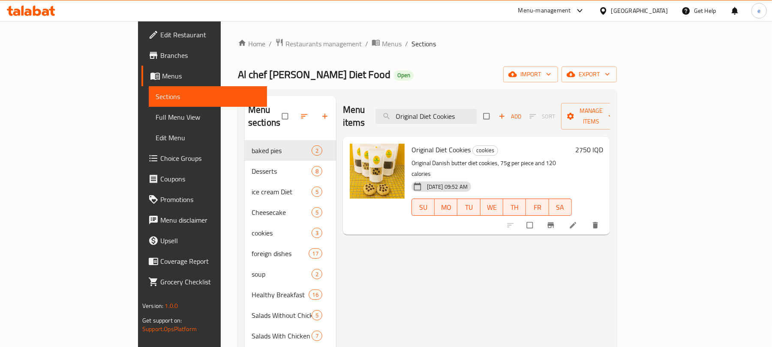
type input "Original Diet Cookies"
click at [586, 218] on li at bounding box center [574, 225] width 24 height 14
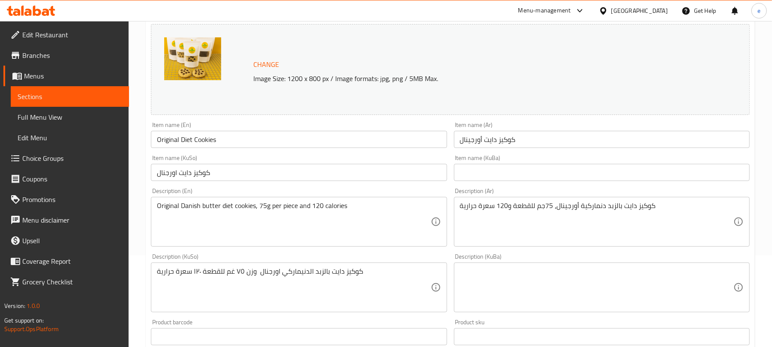
scroll to position [114, 0]
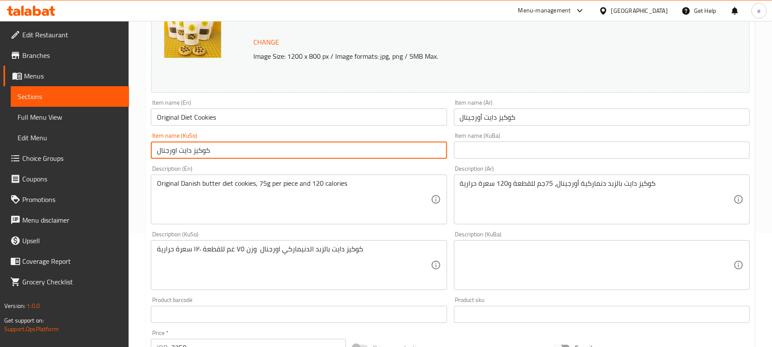
click at [226, 150] on input "كوكيز دايت اورجنال" at bounding box center [299, 149] width 296 height 17
click at [160, 153] on input "کوکیزی دایتی ئۆرجینال" at bounding box center [299, 149] width 296 height 17
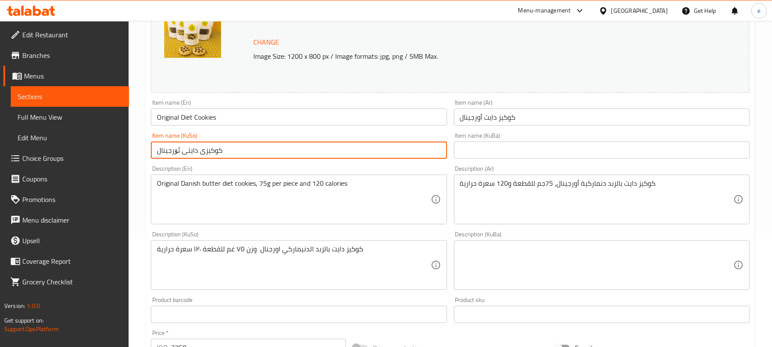
paste input "یجیناڵ"
type input "کوکیزی دایتی ئۆریجیناڵ"
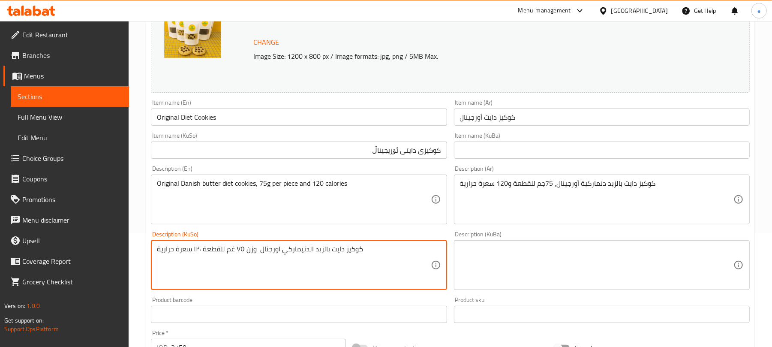
click at [362, 247] on textarea "كوكيز دايت بالزبد الدنيماركي اورجنال وزن ٧٥ غم للقطعة ١٢٠ سعرة حرارية" at bounding box center [293, 265] width 273 height 41
paste textarea "75 گم بۆ هەر پارچەیەک و 120 کالۆری"
click at [306, 261] on textarea "کوکیزی دایت بە کەرەی دانیمارکی ئۆرجیناڵ، 75 گم بۆ هەر پارچەیەک و 120 کالۆری" at bounding box center [293, 265] width 273 height 41
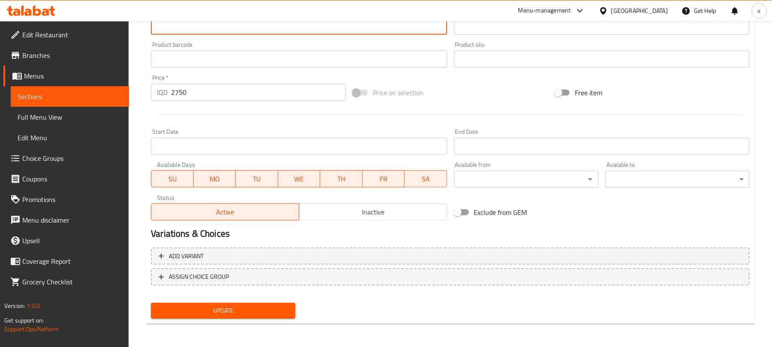
type textarea "کوکیزی دایت بە کەرەی دانیمارکی ئۆرجیناڵ، 75 گم بۆ هەر پارچەیەک و 120 کالۆری"
click at [261, 312] on span "Update" at bounding box center [223, 310] width 131 height 11
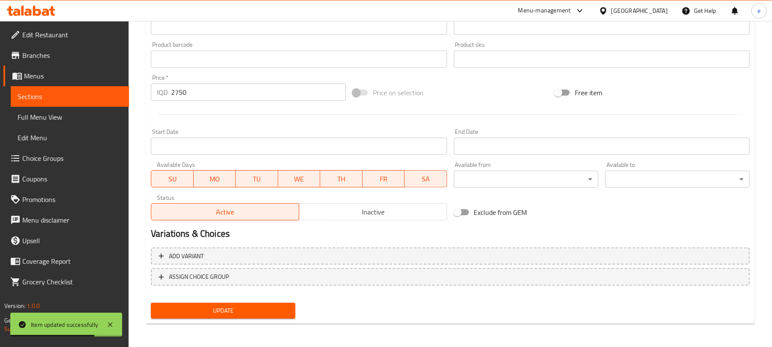
click at [58, 95] on span "Sections" at bounding box center [70, 96] width 105 height 10
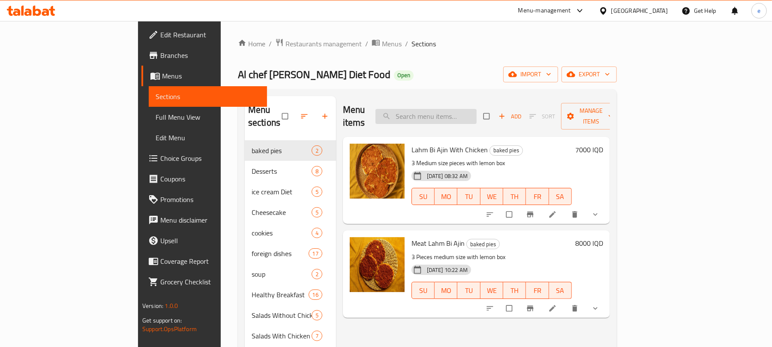
click at [465, 109] on input "search" at bounding box center [425, 116] width 101 height 15
paste input "Diet Brownies"
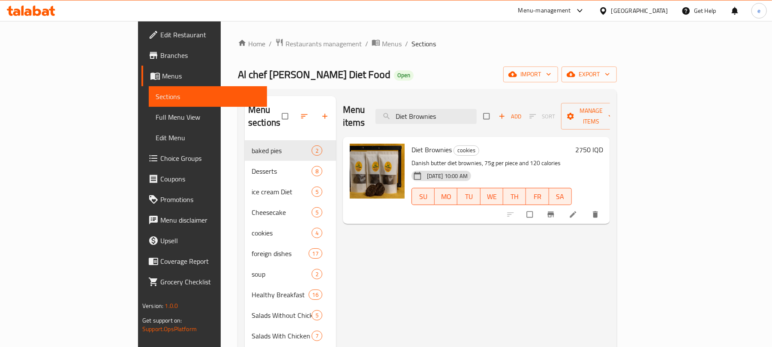
type input "Diet Brownies"
click at [586, 207] on li at bounding box center [574, 214] width 24 height 14
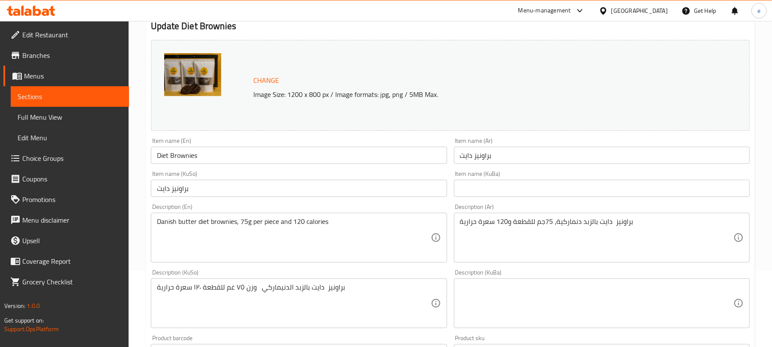
scroll to position [114, 0]
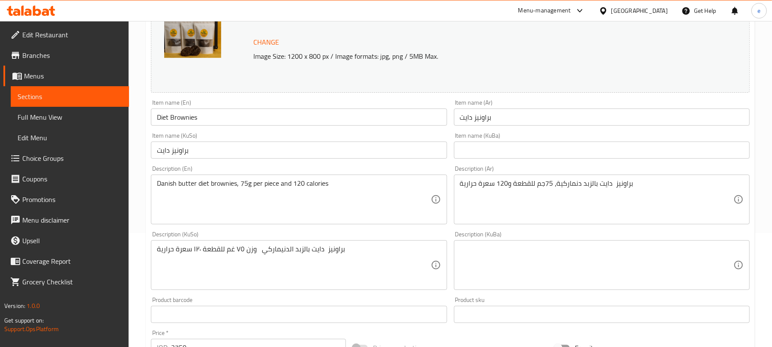
click at [218, 153] on input "براونيز دايت" at bounding box center [299, 149] width 296 height 17
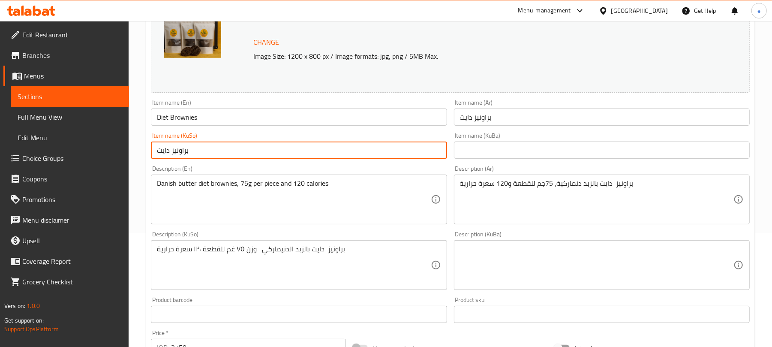
click at [218, 153] on input "براونيز دايت" at bounding box center [299, 149] width 296 height 17
paste input "براونیز"
type input "براونیزی دایت"
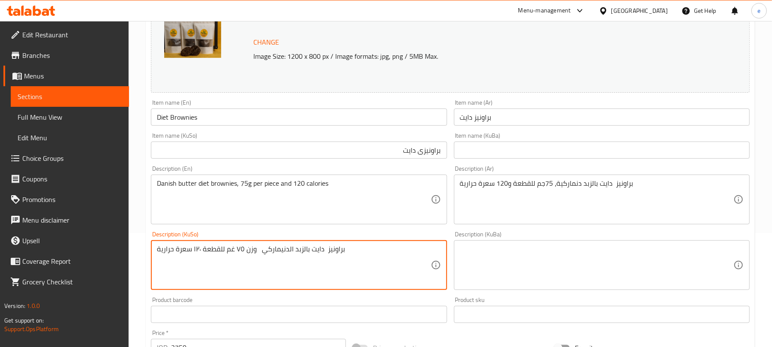
click at [291, 246] on textarea "براونيز دايت بالزبد الدنيماركي وزن ٧٥ غم للقطعة ١٢٠ سعرة حرارية" at bounding box center [293, 265] width 273 height 41
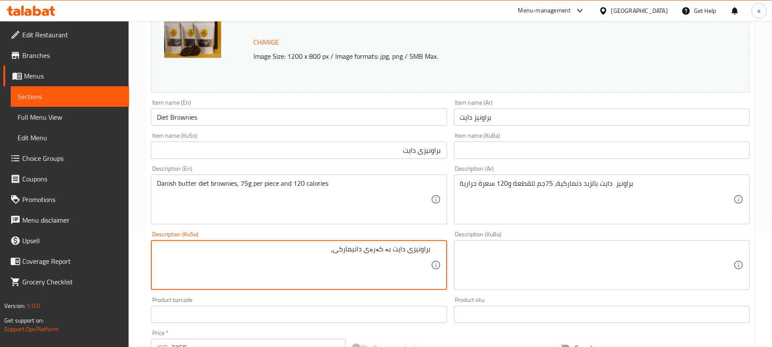
paste textarea "75 گم بۆ هەر پارچەیەک و 120 کالۆری"
click at [332, 275] on textarea "براونیزی دایت بە کەرەی دانیمارکی، 75 گم بۆ هەر پارچەیەک و 120 کالۆری" at bounding box center [293, 265] width 273 height 41
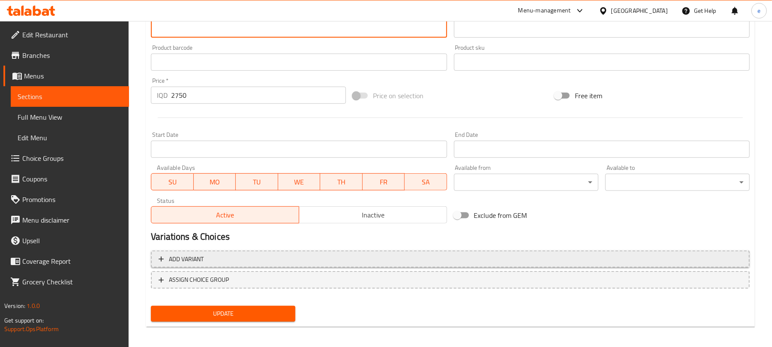
scroll to position [369, 0]
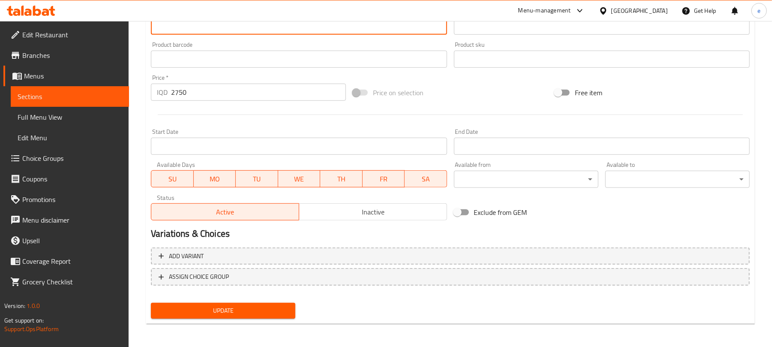
type textarea "براونیزی دایت بە کەرەی دانیمارکی، 75 گم بۆ هەر پارچەیەک و 120 کالۆری"
click at [258, 309] on span "Update" at bounding box center [223, 310] width 131 height 11
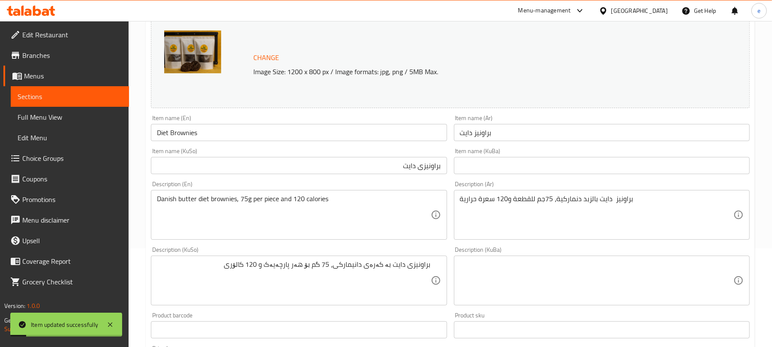
scroll to position [0, 0]
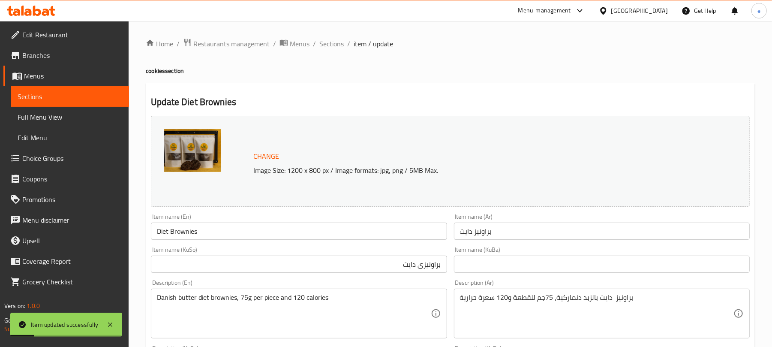
click at [201, 225] on input "Diet Brownies" at bounding box center [299, 230] width 296 height 17
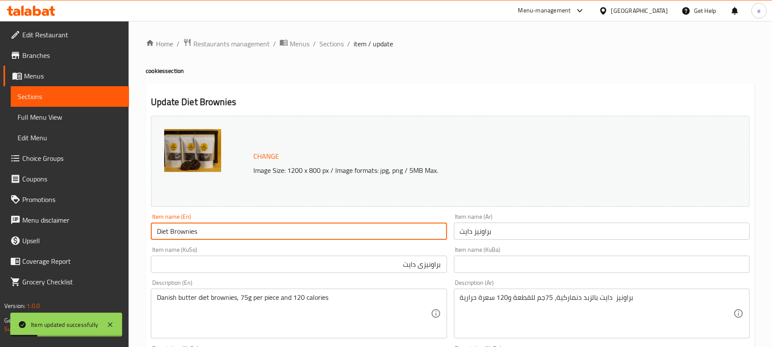
click at [201, 225] on input "Diet Brownies" at bounding box center [299, 230] width 296 height 17
click at [30, 0] on div "Menu-management [GEOGRAPHIC_DATA] Get Help e" at bounding box center [386, 10] width 772 height 21
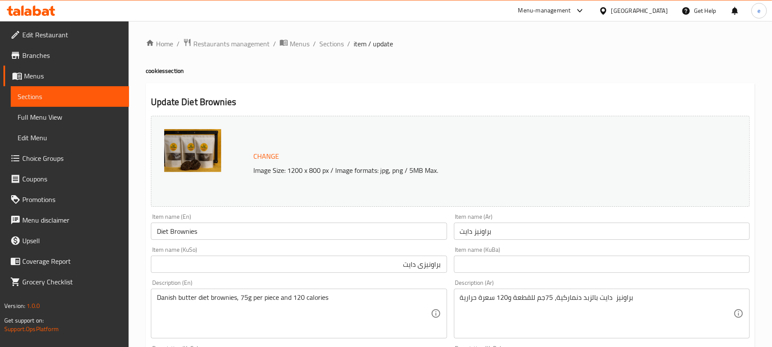
click at [36, 5] on div at bounding box center [31, 10] width 62 height 17
click at [45, 12] on icon at bounding box center [45, 12] width 7 height 7
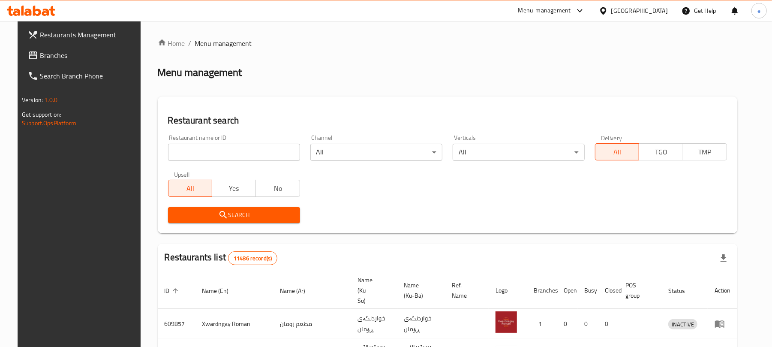
click at [194, 150] on input "search" at bounding box center [234, 152] width 132 height 17
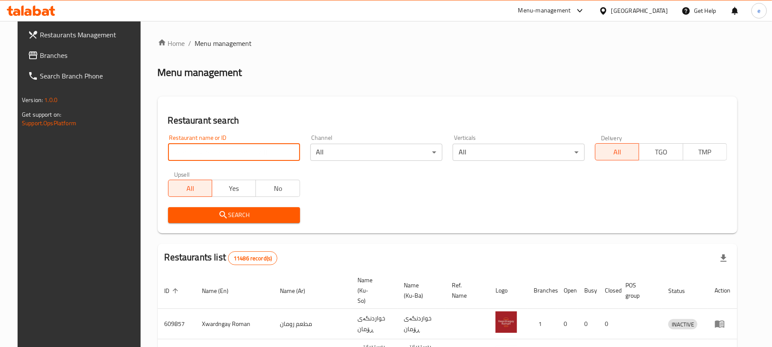
paste input "737367"
type input "737367"
click button "Search" at bounding box center [234, 215] width 132 height 16
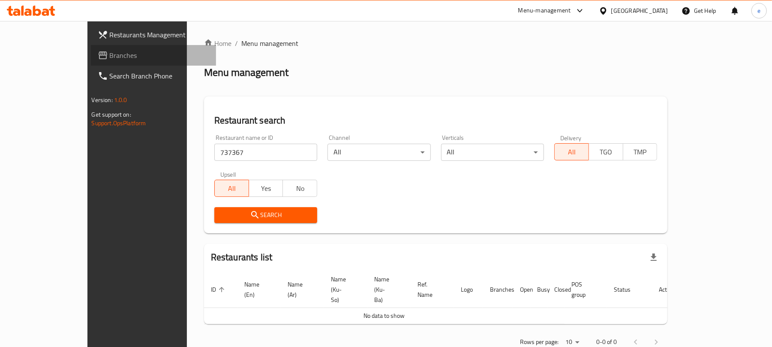
click at [91, 61] on link "Branches" at bounding box center [154, 55] width 126 height 21
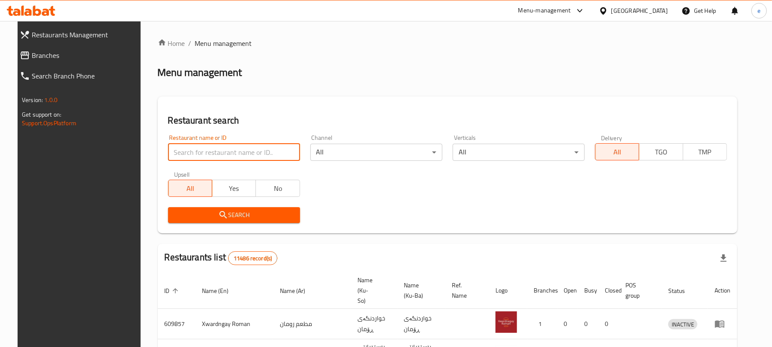
click at [186, 147] on input "search" at bounding box center [234, 152] width 132 height 17
paste input "677340"
type input "677340"
click button "Search" at bounding box center [234, 215] width 132 height 16
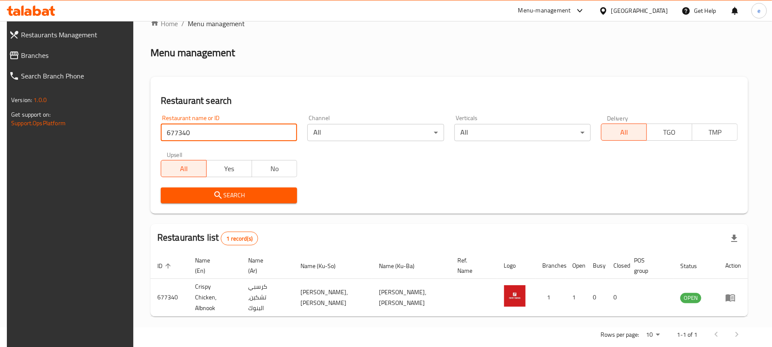
scroll to position [28, 0]
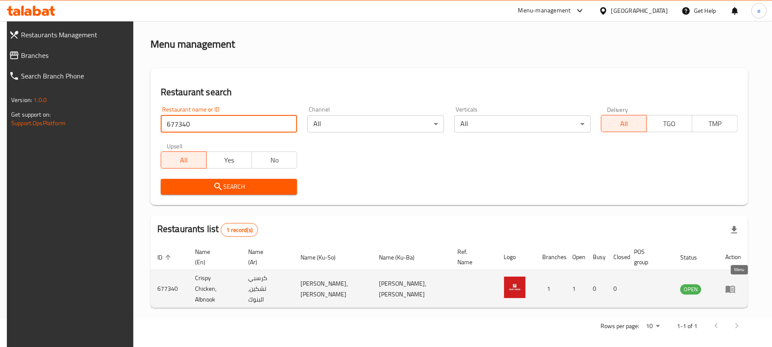
click at [741, 290] on link "enhanced table" at bounding box center [733, 289] width 16 height 10
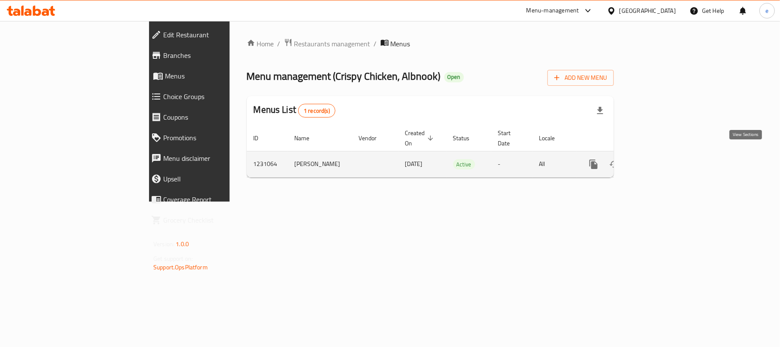
click at [661, 160] on icon "enhanced table" at bounding box center [656, 164] width 10 height 10
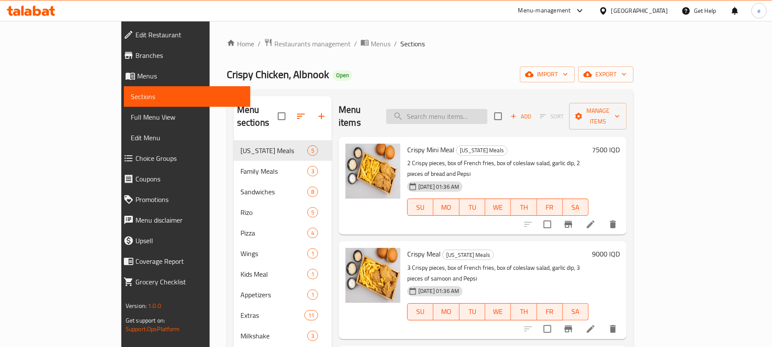
click at [464, 112] on input "search" at bounding box center [436, 116] width 101 height 15
paste input "Crispy Mini Meal"
type input "Crispy Mini Meal"
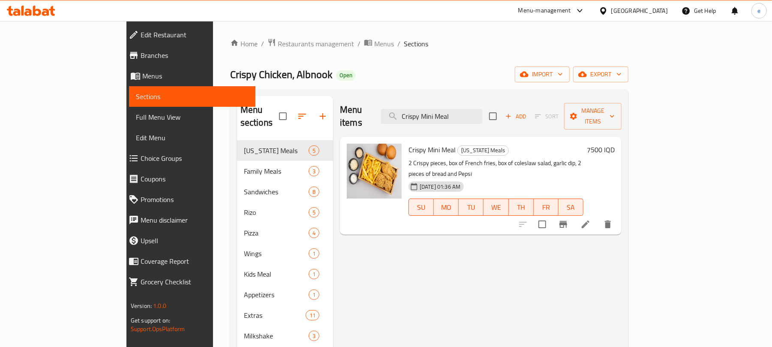
click at [589, 220] on icon at bounding box center [586, 224] width 8 height 8
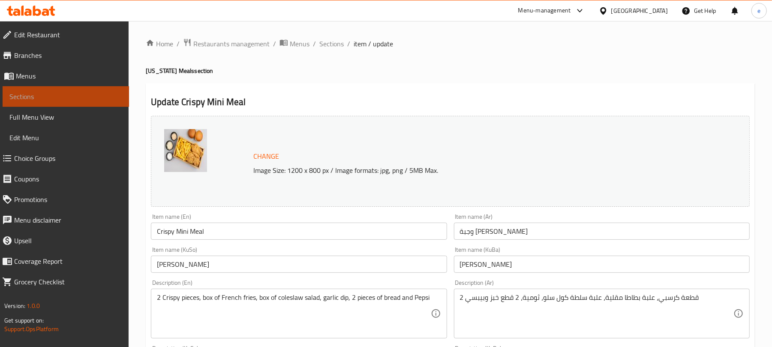
click at [64, 97] on span "Sections" at bounding box center [65, 96] width 113 height 10
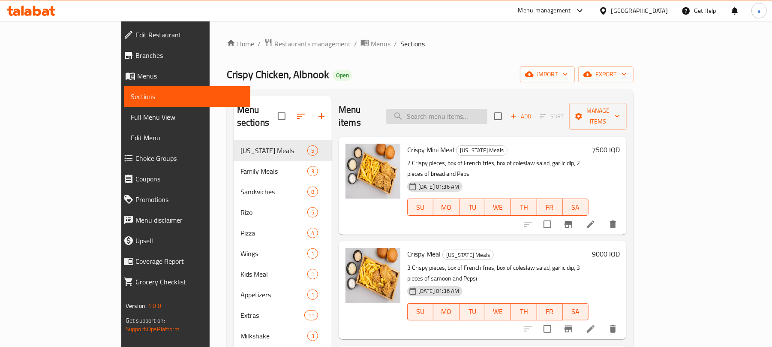
click at [462, 114] on input "search" at bounding box center [436, 116] width 101 height 15
paste input "Crispy Meal"
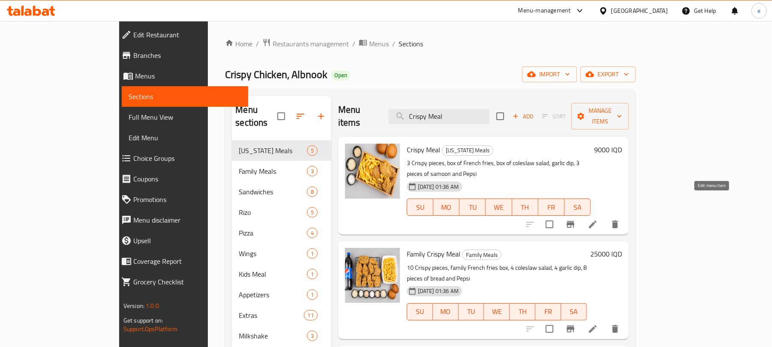
type input "Crispy Meal"
click at [598, 219] on icon at bounding box center [593, 224] width 10 height 10
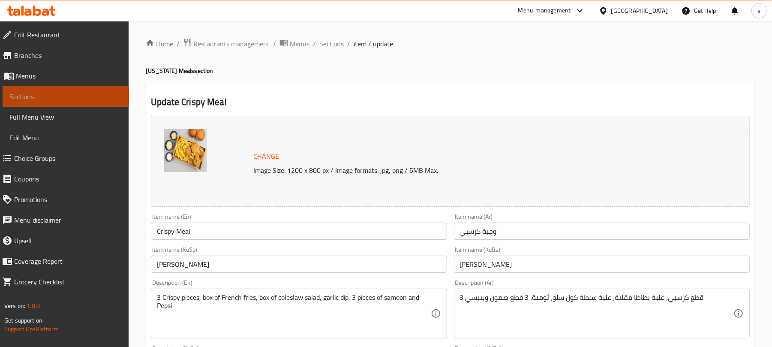
click at [96, 102] on link "Sections" at bounding box center [66, 96] width 126 height 21
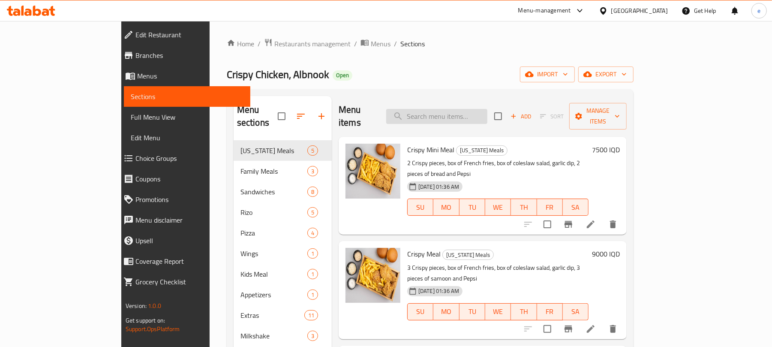
click at [470, 109] on input "search" at bounding box center [436, 116] width 101 height 15
paste input "Family Crispy Meal"
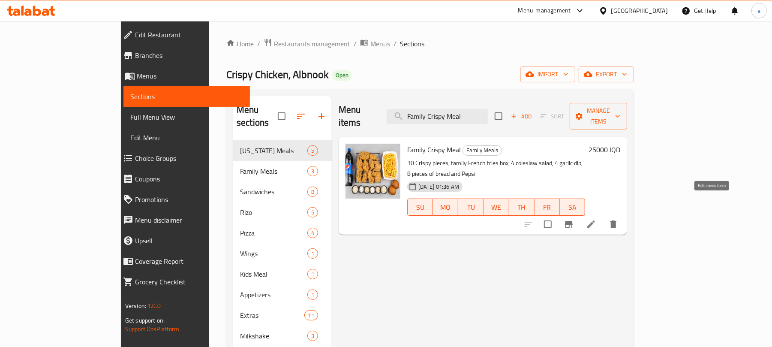
type input "Family Crispy Meal"
click at [596, 219] on icon at bounding box center [591, 224] width 10 height 10
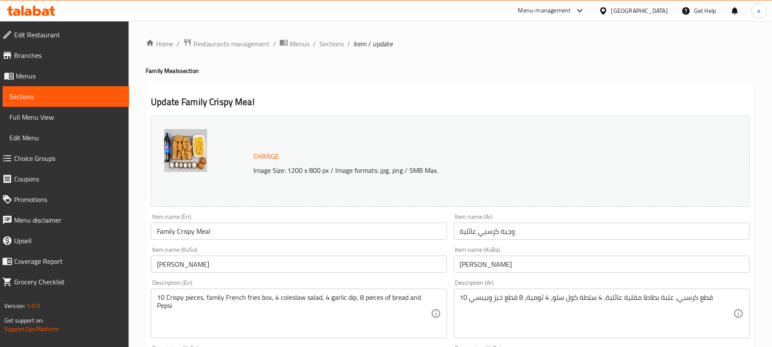
click at [88, 88] on link "Sections" at bounding box center [66, 96] width 126 height 21
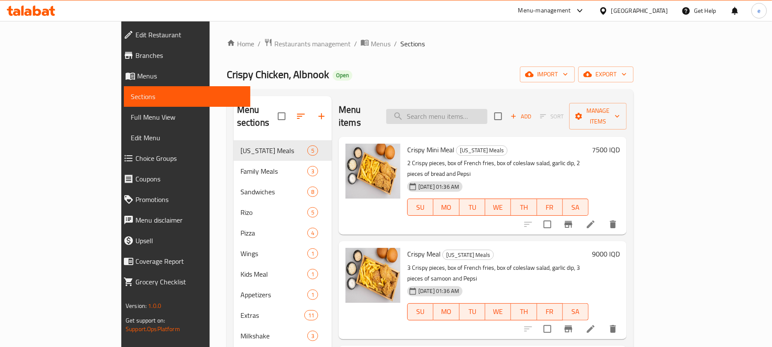
click at [460, 109] on input "search" at bounding box center [436, 116] width 101 height 15
paste input "Jumbo Crispy Meal"
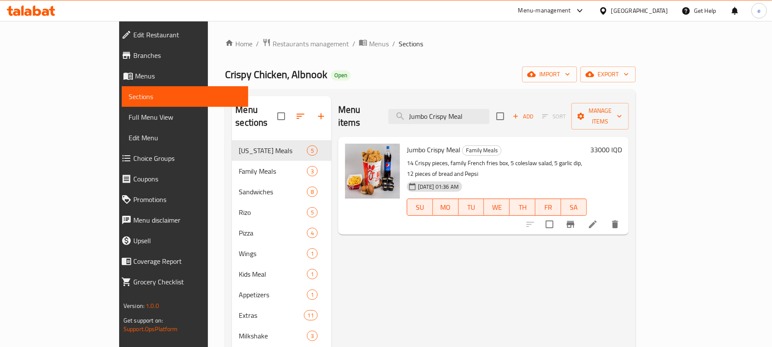
type input "Jumbo Crispy Meal"
click at [598, 219] on icon at bounding box center [593, 224] width 10 height 10
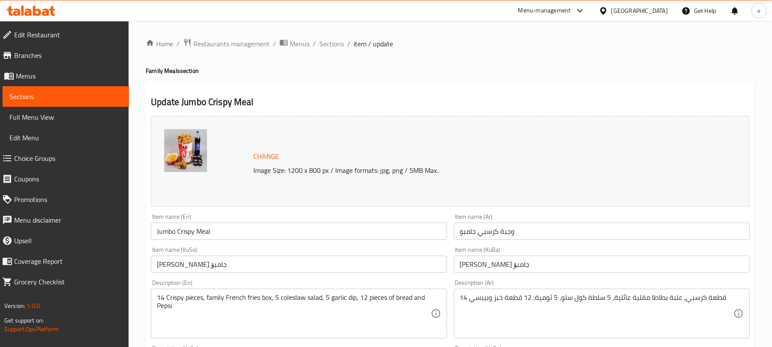
click at [96, 96] on span "Sections" at bounding box center [65, 96] width 113 height 10
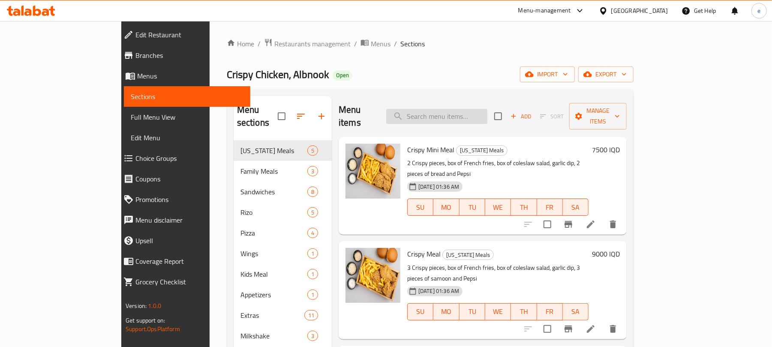
click at [477, 109] on input "search" at bounding box center [436, 116] width 101 height 15
paste input "Crispy Strips Meal"
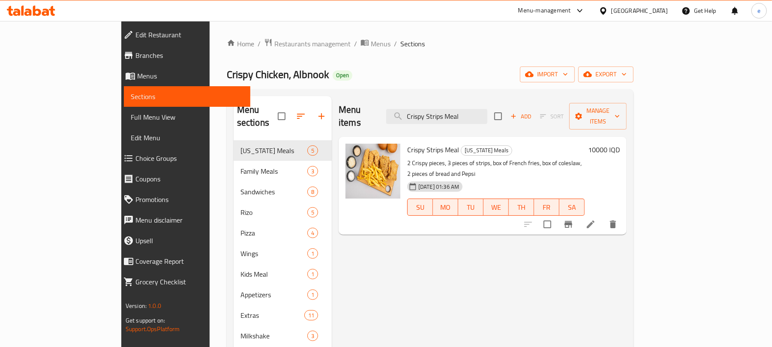
type input "Crispy Strips Meal"
click at [596, 219] on icon at bounding box center [590, 224] width 10 height 10
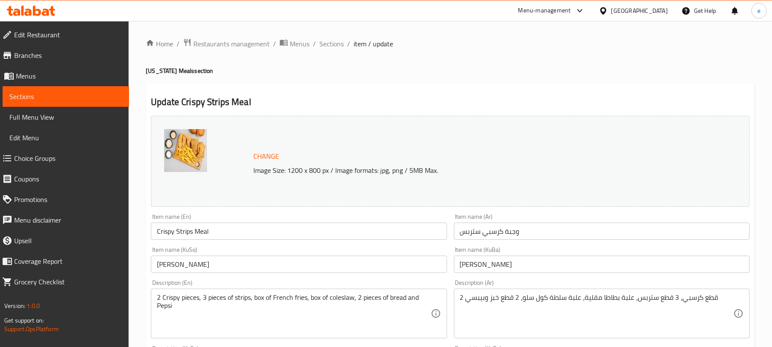
click at [93, 98] on span "Sections" at bounding box center [65, 96] width 113 height 10
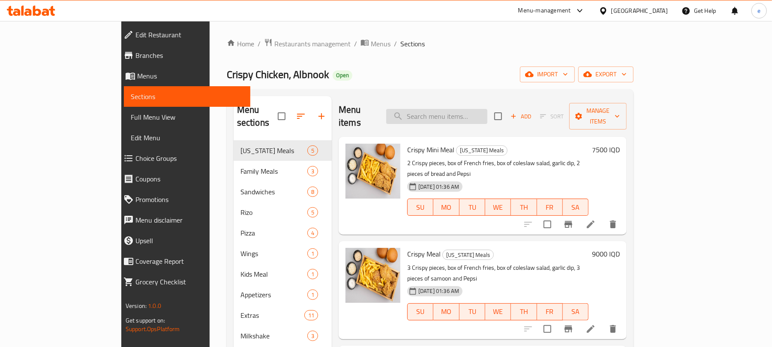
click at [465, 109] on input "search" at bounding box center [436, 116] width 101 height 15
paste input "Crispy Mini Meal"
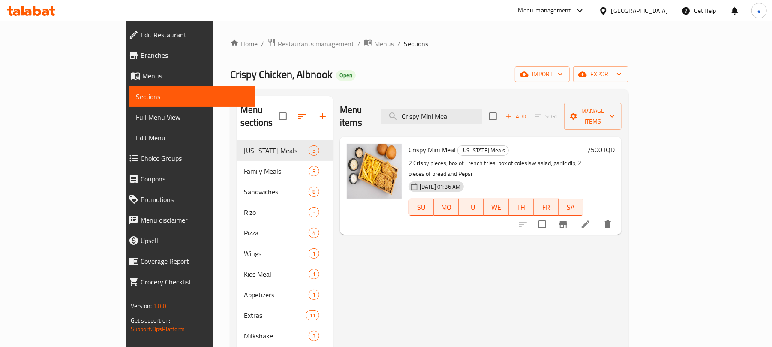
type input "Crispy Mini Meal"
click at [618, 214] on div at bounding box center [565, 224] width 105 height 21
click at [591, 219] on icon at bounding box center [585, 224] width 10 height 10
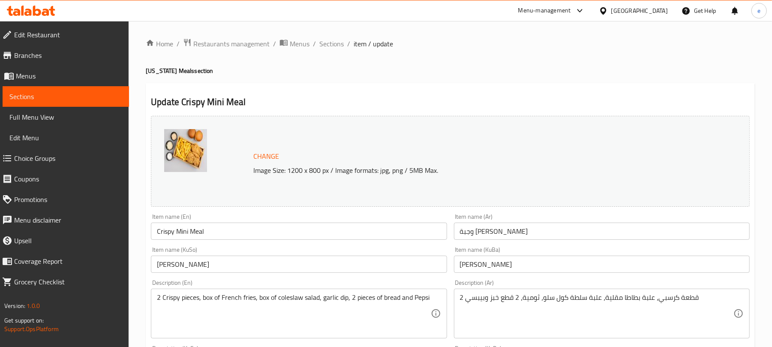
drag, startPoint x: 112, startPoint y: 90, endPoint x: 129, endPoint y: 90, distance: 16.7
click at [112, 91] on link "Sections" at bounding box center [66, 96] width 126 height 21
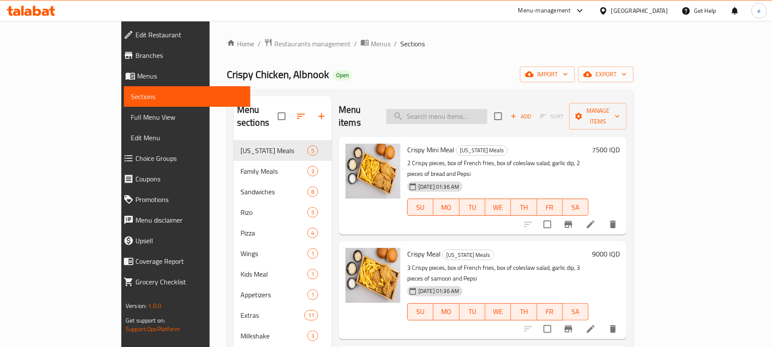
click at [472, 110] on input "search" at bounding box center [436, 116] width 101 height 15
paste input "Crispy Meal"
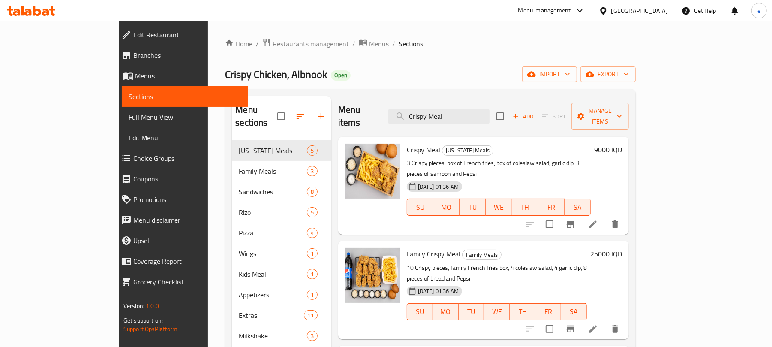
type input "Crispy Meal"
click at [598, 219] on icon at bounding box center [593, 224] width 10 height 10
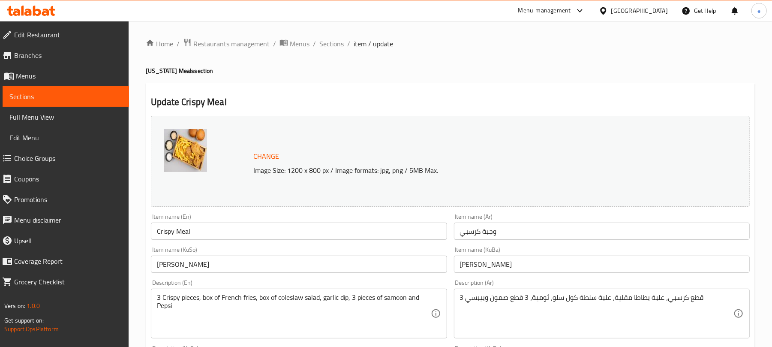
click at [73, 98] on span "Sections" at bounding box center [65, 96] width 113 height 10
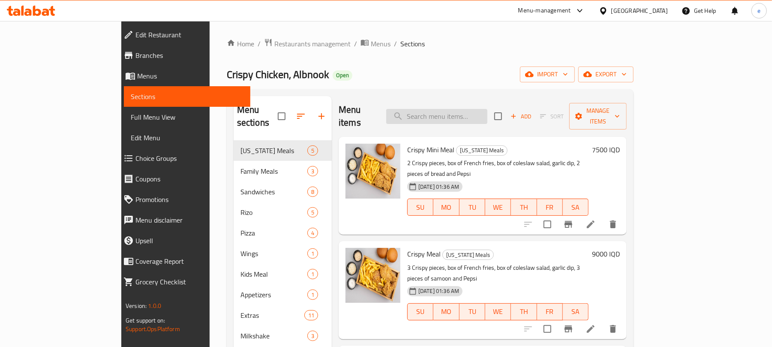
click at [456, 110] on input "search" at bounding box center [436, 116] width 101 height 15
paste input "Crispy Meal"
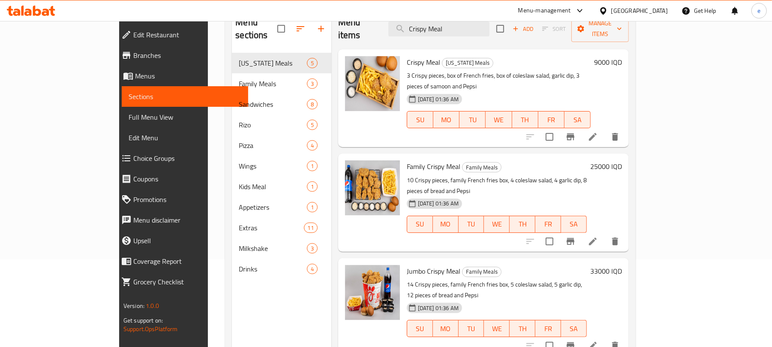
scroll to position [114, 0]
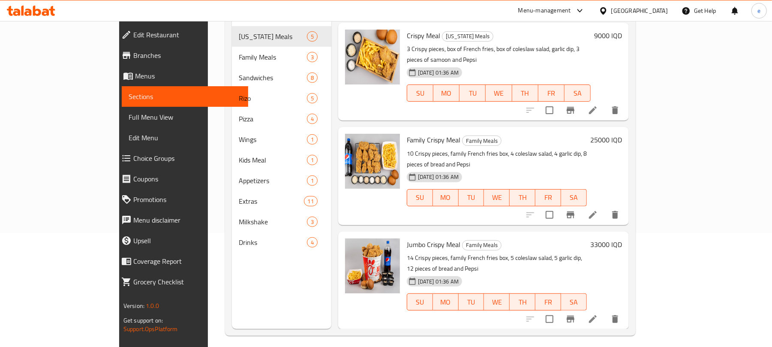
type input "Crispy Meal"
click at [605, 207] on li at bounding box center [593, 214] width 24 height 15
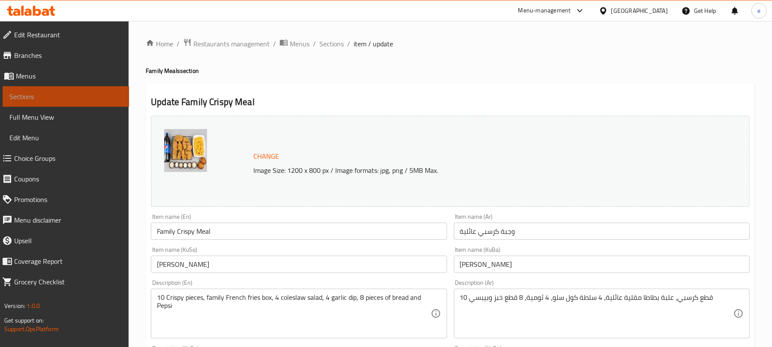
drag, startPoint x: 77, startPoint y: 96, endPoint x: 117, endPoint y: 96, distance: 39.4
click at [77, 96] on span "Sections" at bounding box center [65, 96] width 113 height 10
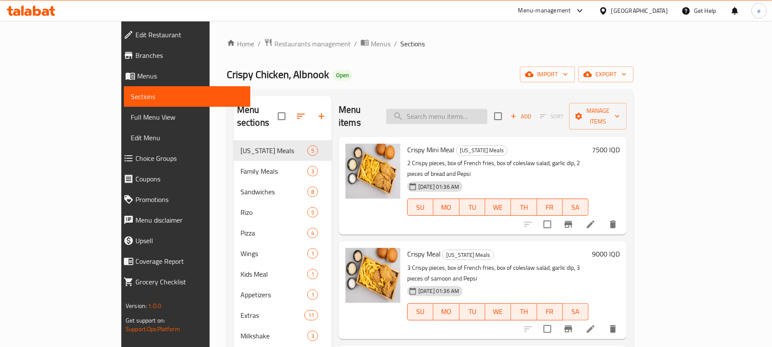
click at [456, 110] on input "search" at bounding box center [436, 116] width 101 height 15
paste input "Crispy Meal"
type input "Crispy Meal"
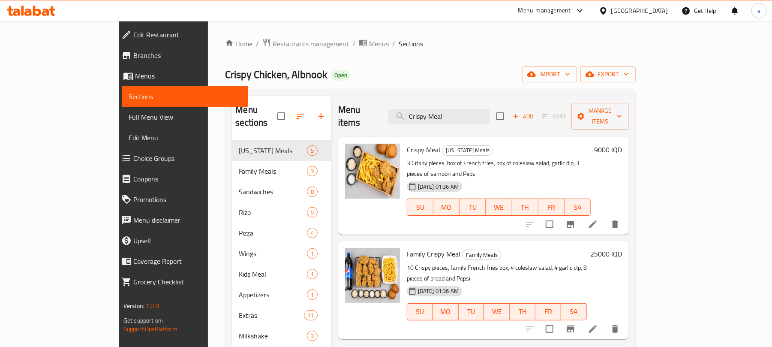
scroll to position [114, 0]
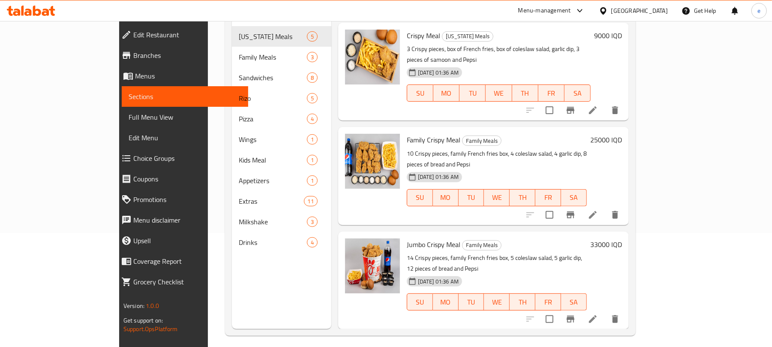
click at [598, 314] on icon at bounding box center [593, 319] width 10 height 10
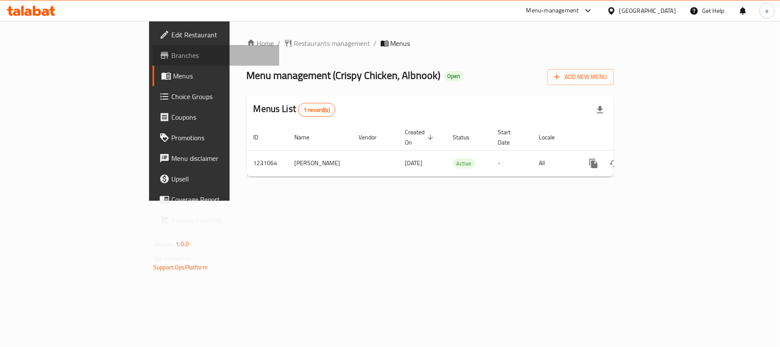
click at [171, 54] on span "Branches" at bounding box center [221, 55] width 101 height 10
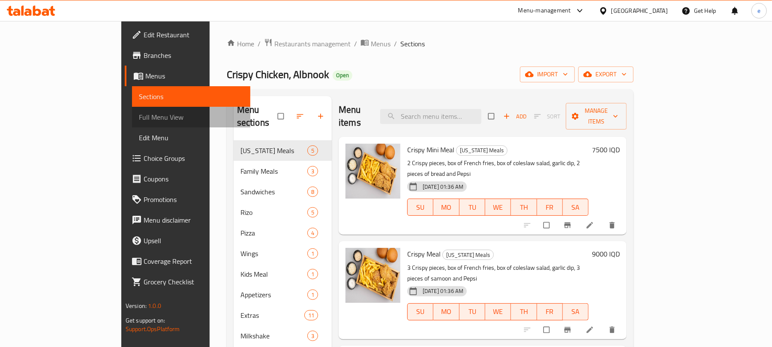
click at [139, 113] on span "Full Menu View" at bounding box center [191, 117] width 105 height 10
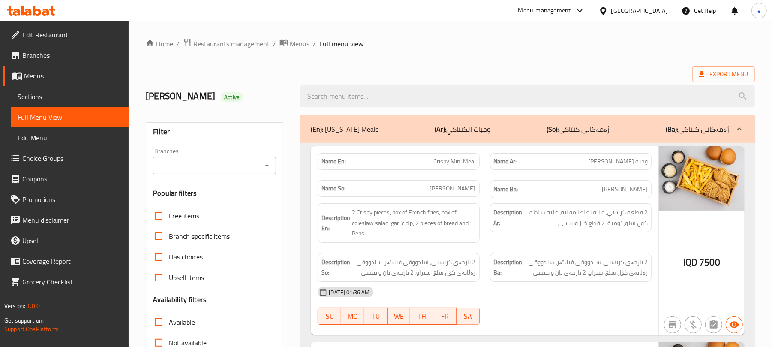
click at [270, 167] on icon "Open" at bounding box center [267, 165] width 10 height 10
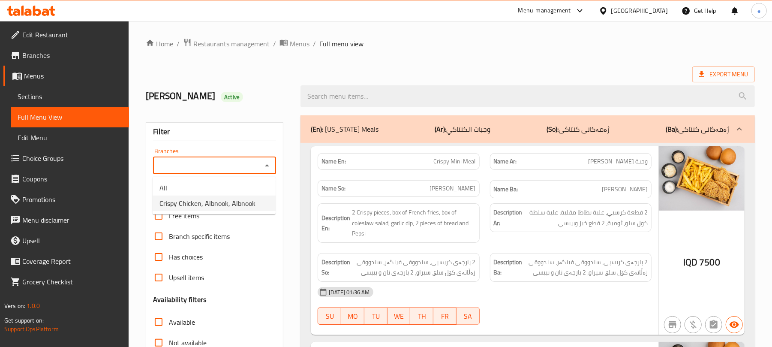
click at [234, 201] on span "Crispy Chicken, Albnook, Albnook" at bounding box center [207, 203] width 96 height 10
type input "Crispy Chicken, Albnook, Albnook"
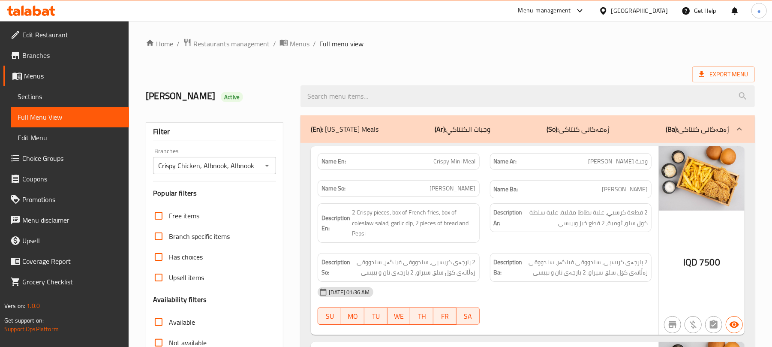
click at [462, 163] on span "Crispy Mini Meal" at bounding box center [455, 161] width 42 height 9
copy span "Crispy Mini Meal"
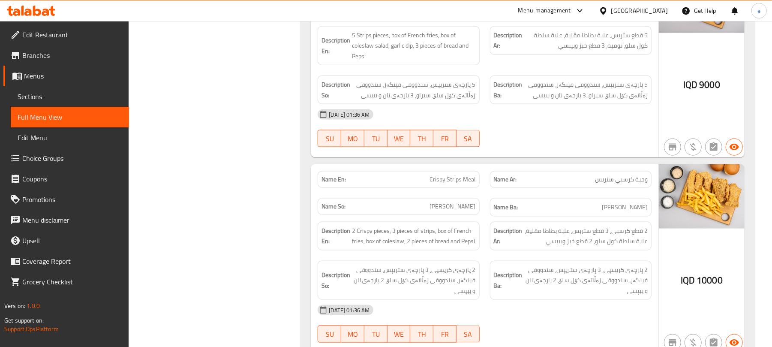
scroll to position [184, 0]
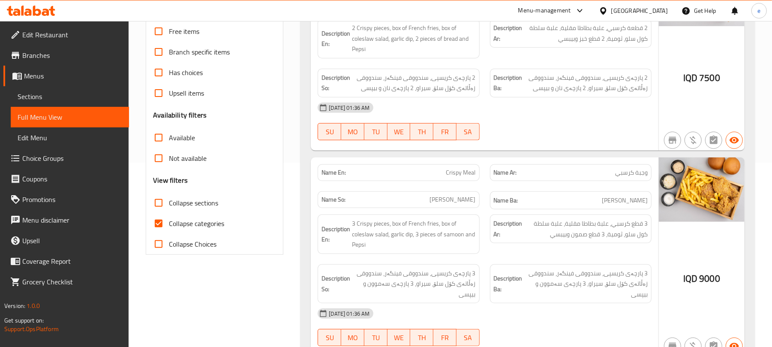
click at [463, 171] on span "Crispy Meal" at bounding box center [461, 172] width 30 height 9
copy span "Crispy Meal"
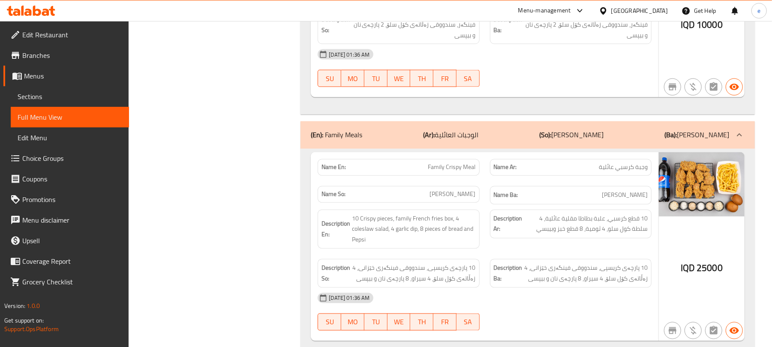
click at [458, 167] on div "Name En: Family Crispy Meal" at bounding box center [399, 167] width 162 height 17
click at [451, 172] on span "Family Crispy Meal" at bounding box center [452, 167] width 48 height 9
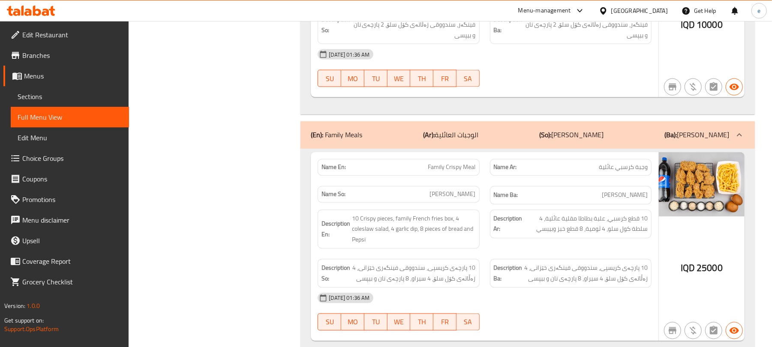
scroll to position [1226, 0]
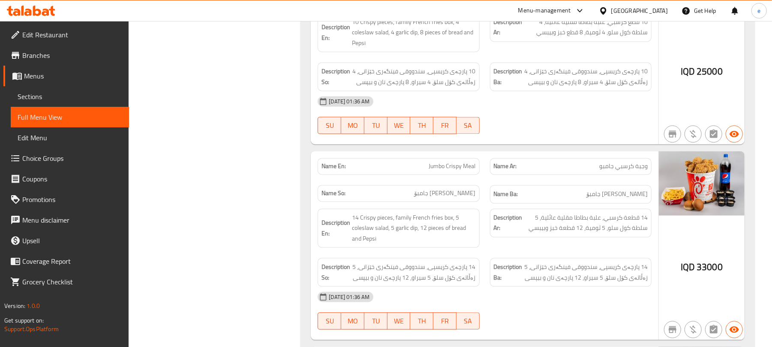
click at [459, 171] on span "Jumbo Crispy Meal" at bounding box center [452, 166] width 47 height 9
copy span "Jumbo Crispy Meal"
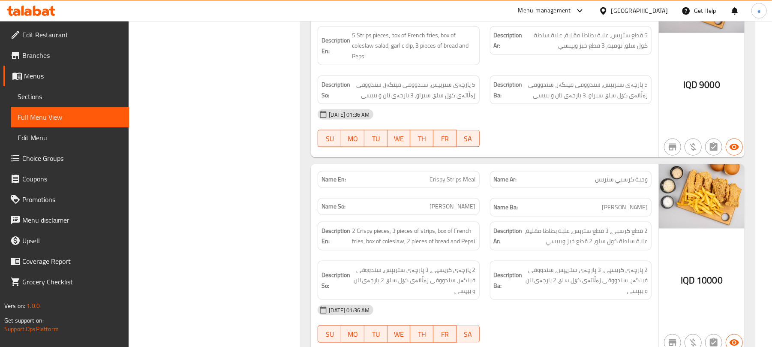
click at [455, 175] on span "Crispy Strips Meal" at bounding box center [453, 179] width 46 height 9
copy span "Crispy Strips Meal"
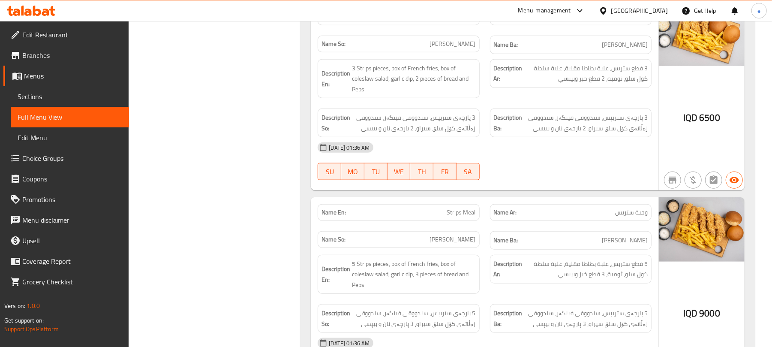
scroll to position [0, 0]
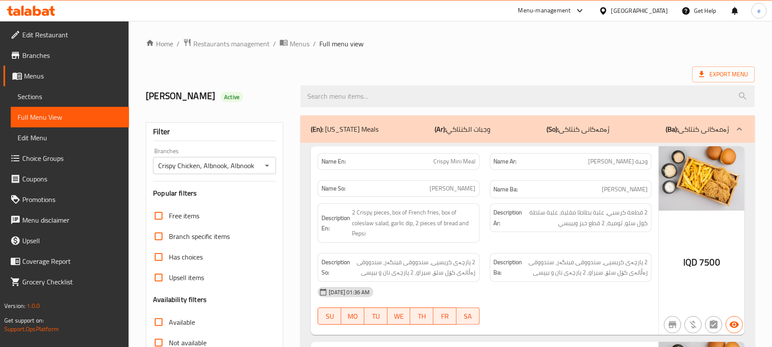
click at [460, 160] on span "Crispy Mini Meal" at bounding box center [455, 161] width 42 height 9
copy span "Crispy Mini Meal"
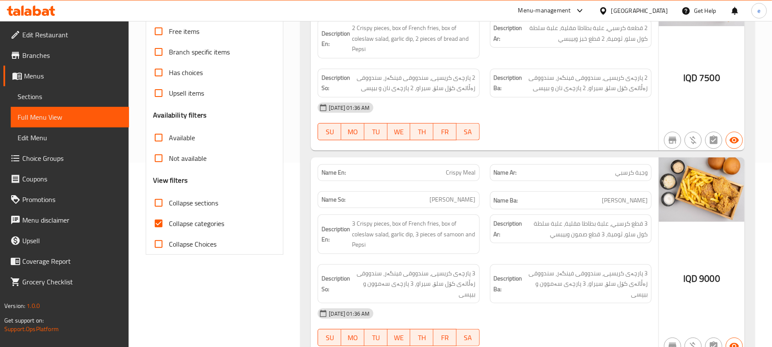
click at [460, 171] on span "Crispy Meal" at bounding box center [461, 172] width 30 height 9
copy span "Crispy Meal"
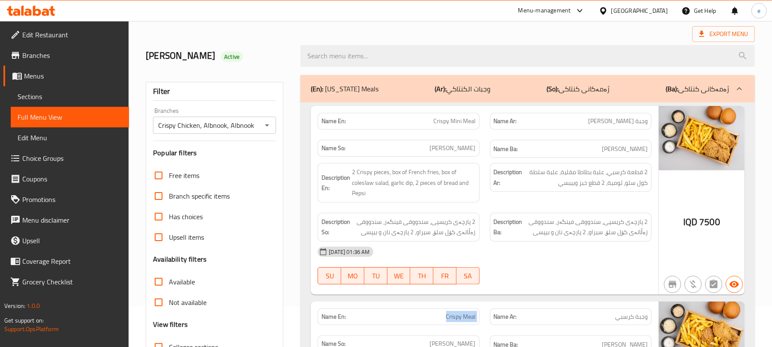
scroll to position [0, 0]
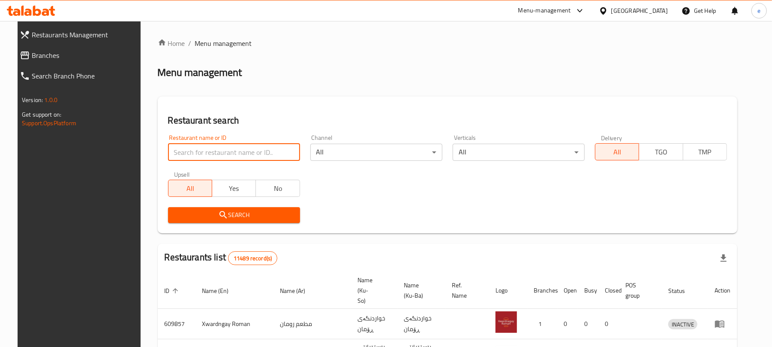
click at [193, 147] on input "search" at bounding box center [234, 152] width 132 height 17
paste input "689440"
type input "689440"
click button "Search" at bounding box center [234, 215] width 132 height 16
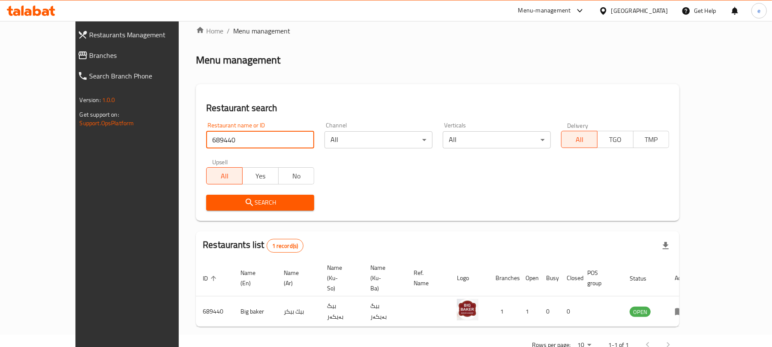
scroll to position [19, 0]
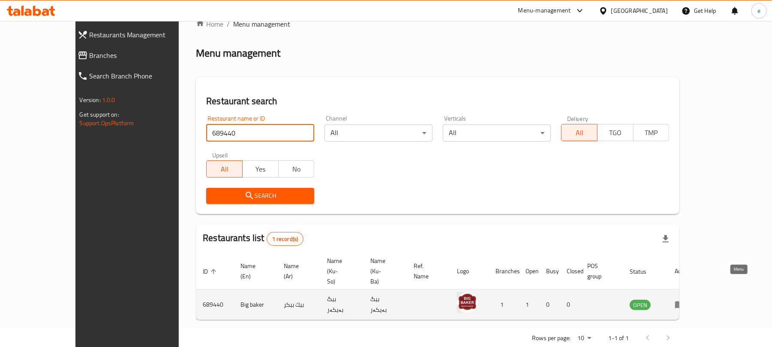
click at [685, 299] on icon "enhanced table" at bounding box center [680, 304] width 10 height 10
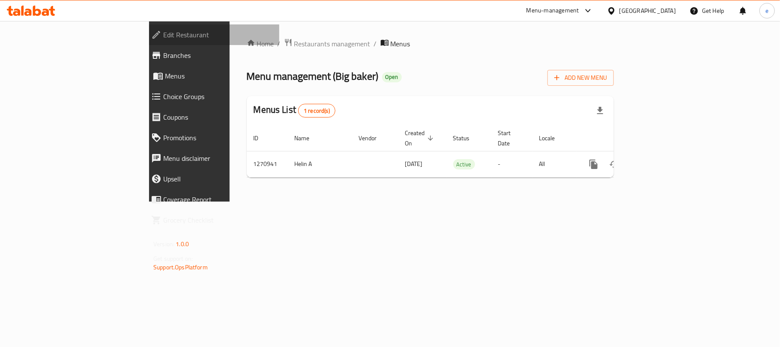
click at [163, 33] on span "Edit Restaurant" at bounding box center [217, 35] width 109 height 10
